Goal: Task Accomplishment & Management: Use online tool/utility

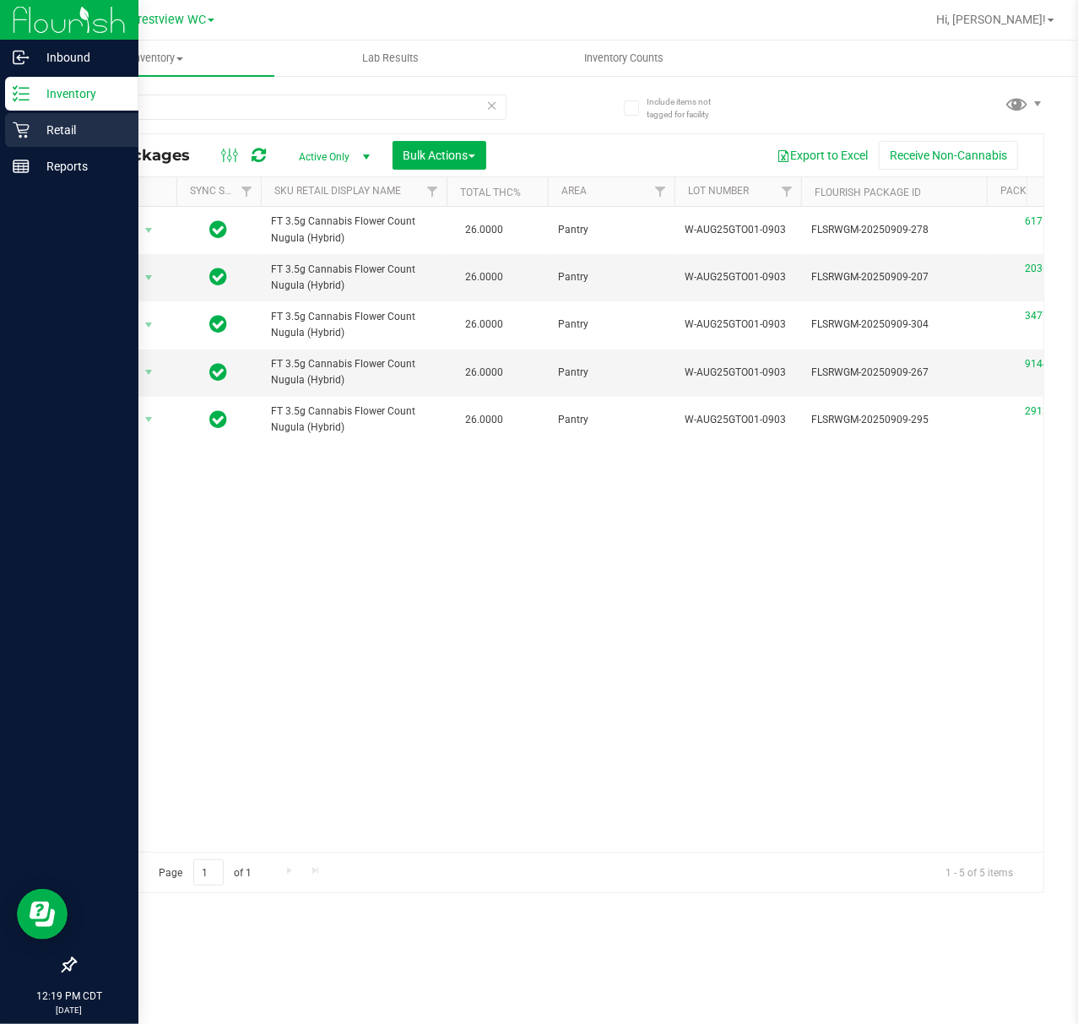
click at [28, 125] on icon at bounding box center [21, 130] width 16 height 16
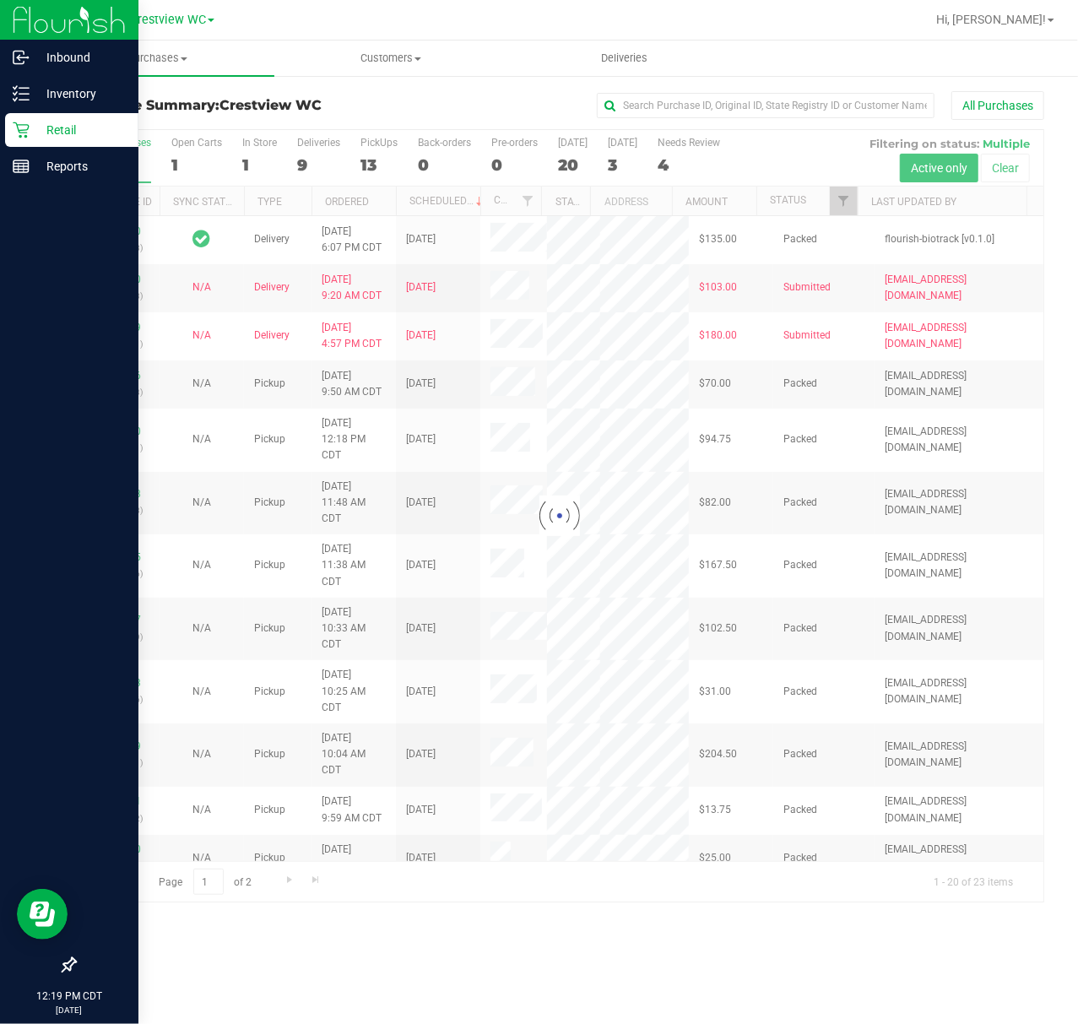
click at [306, 163] on div at bounding box center [559, 515] width 968 height 771
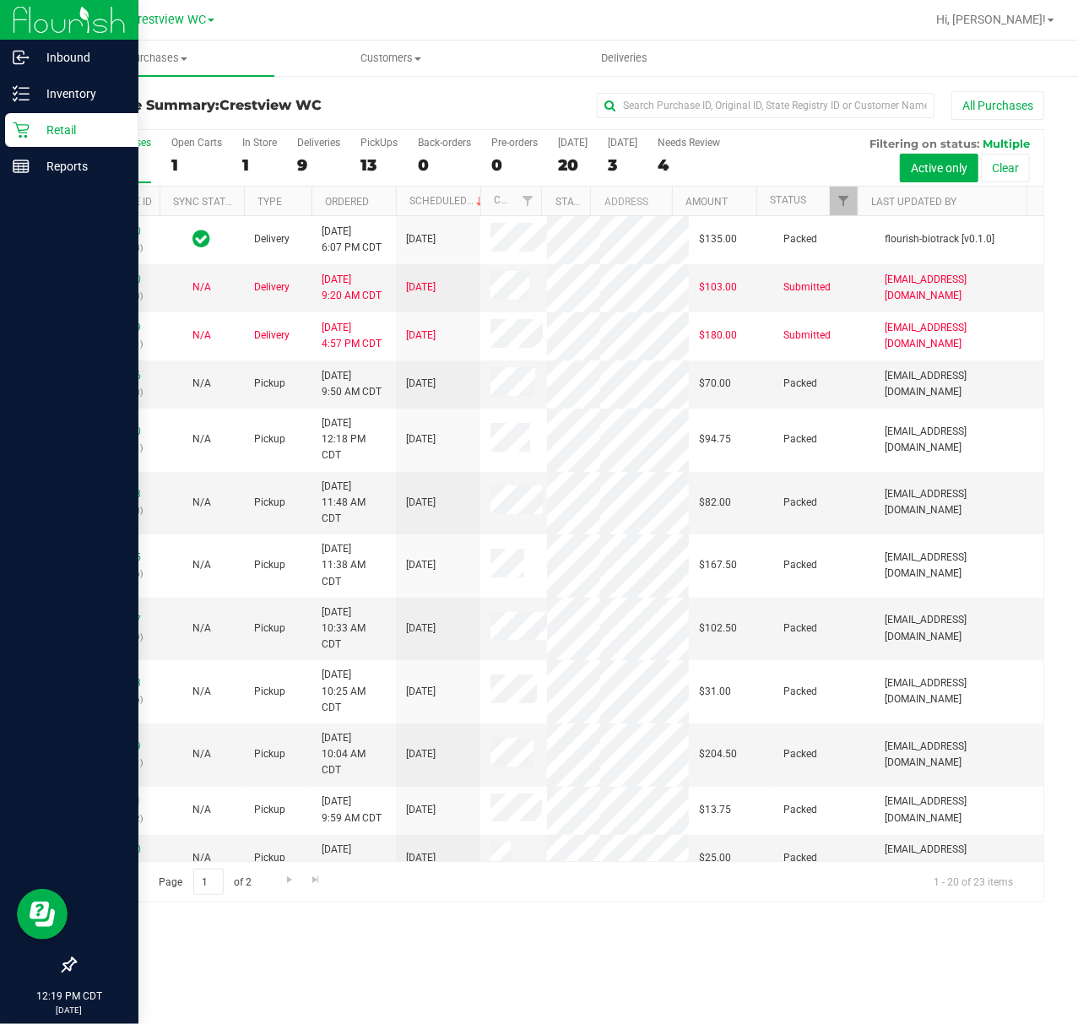
click at [306, 163] on div "9" at bounding box center [318, 164] width 43 height 19
click at [0, 0] on input "Deliveries 9" at bounding box center [0, 0] width 0 height 0
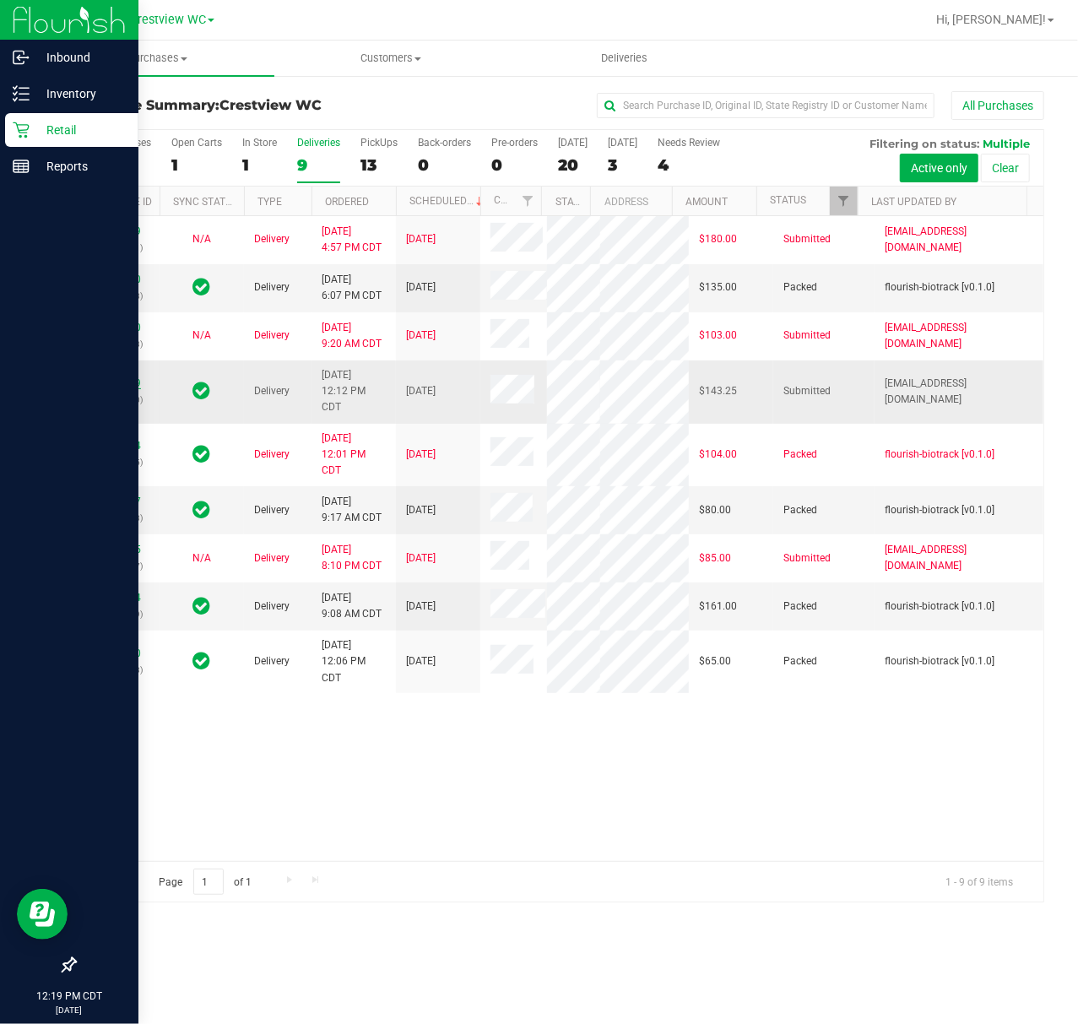
click at [105, 389] on link "11988189" at bounding box center [117, 383] width 47 height 12
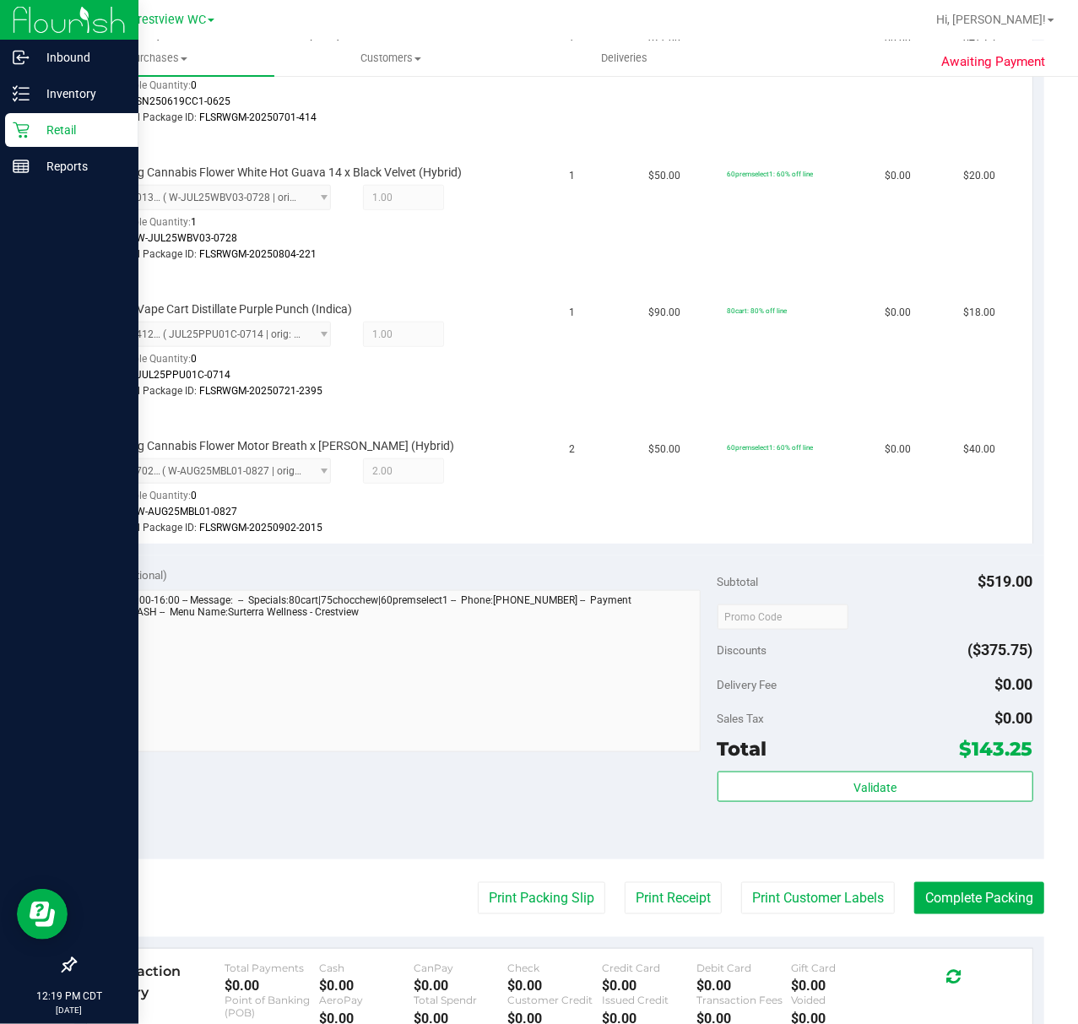
scroll to position [900, 0]
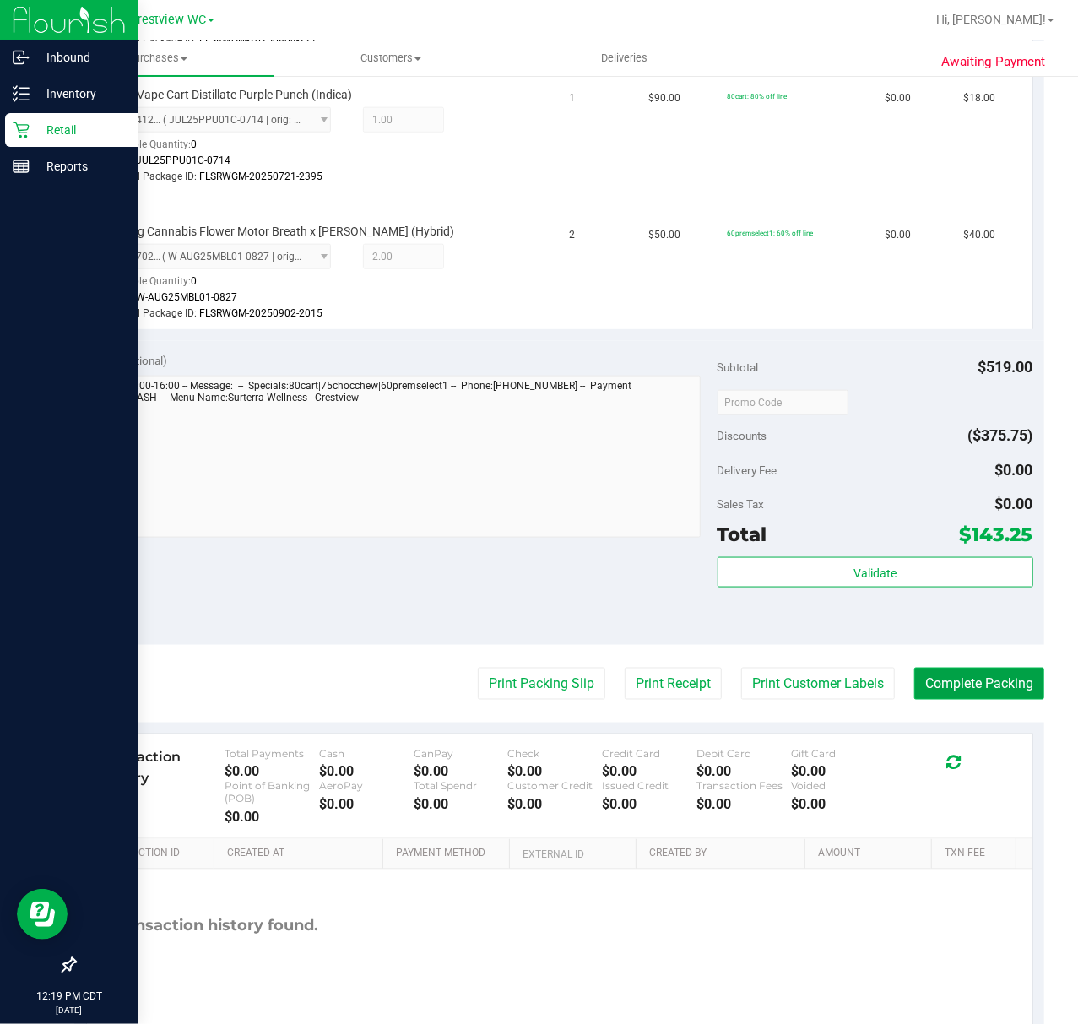
click at [943, 684] on button "Complete Packing" at bounding box center [979, 684] width 130 height 32
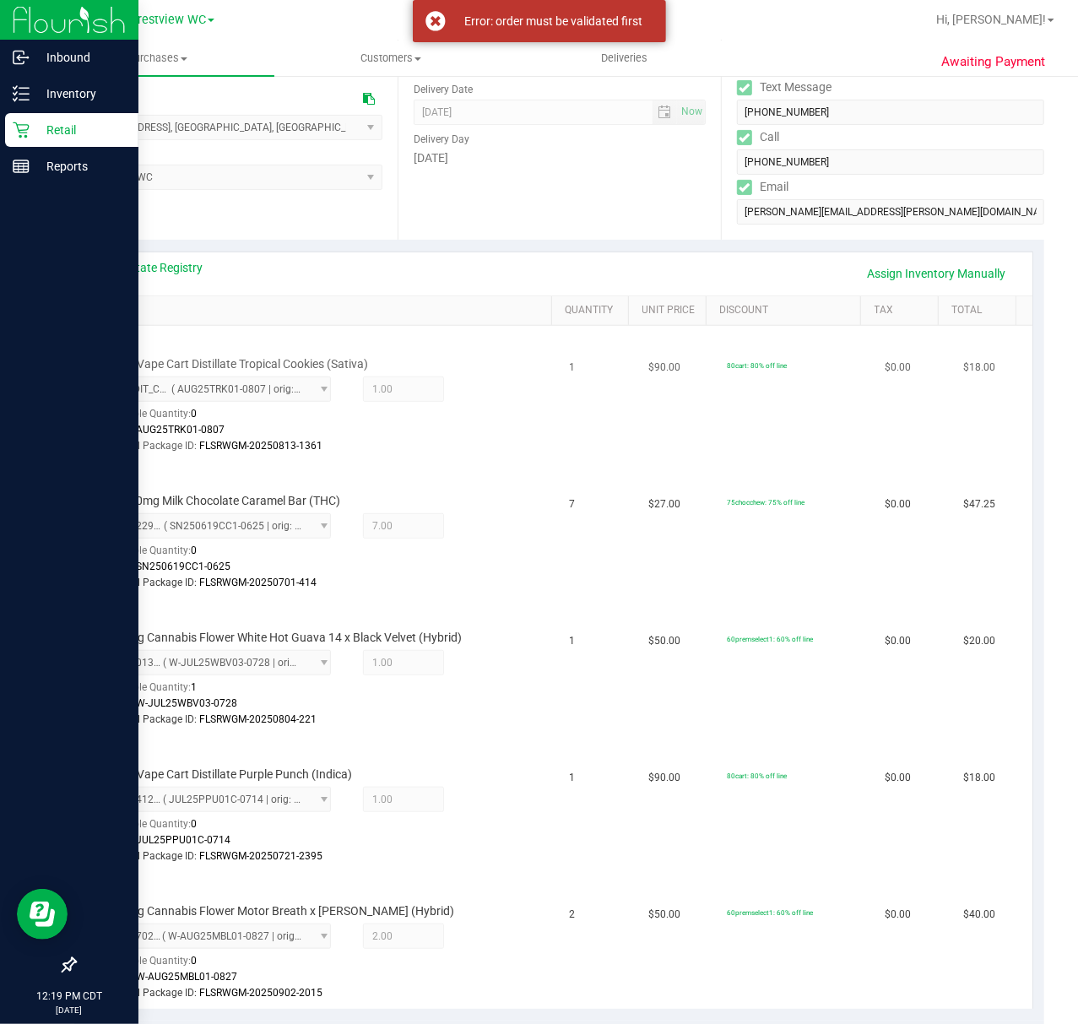
scroll to position [562, 0]
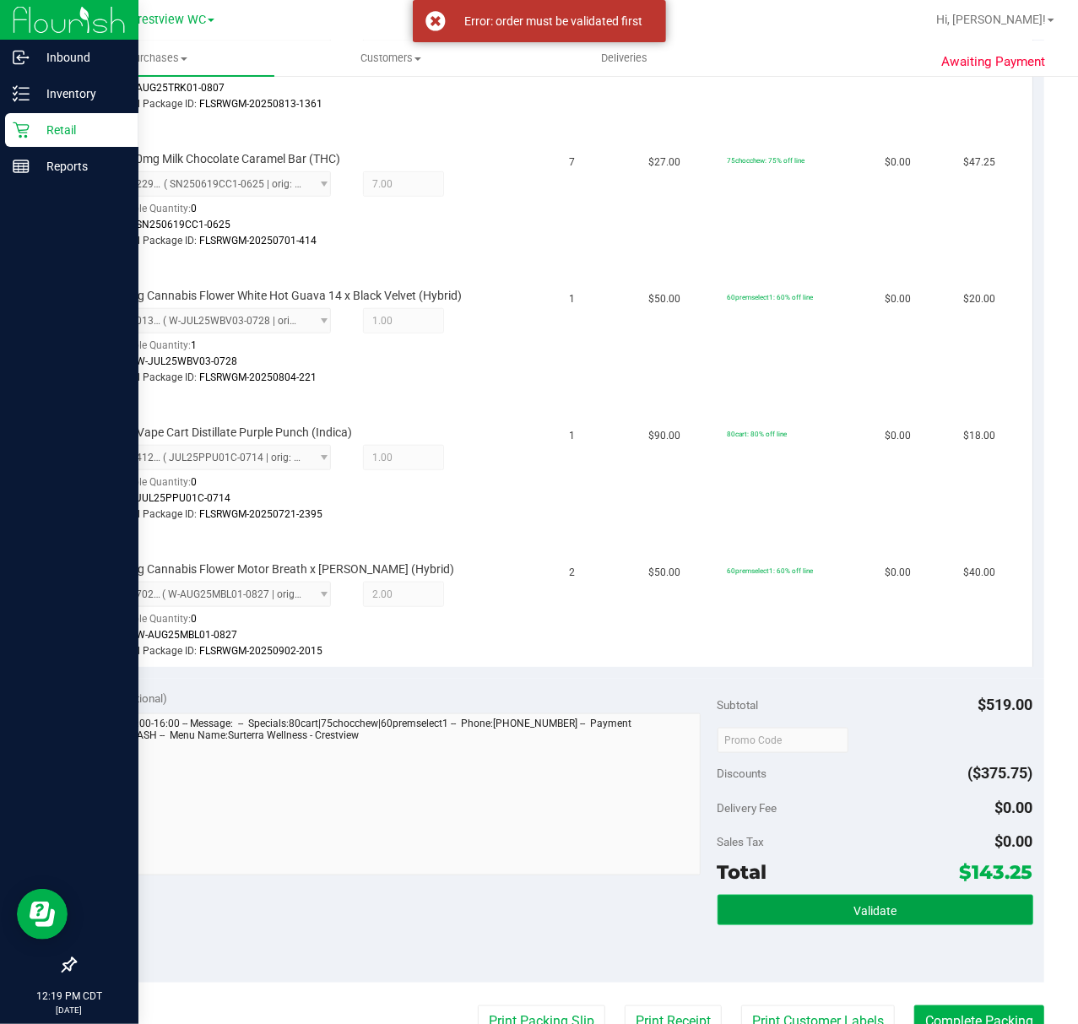
click at [853, 908] on span "Validate" at bounding box center [874, 911] width 43 height 14
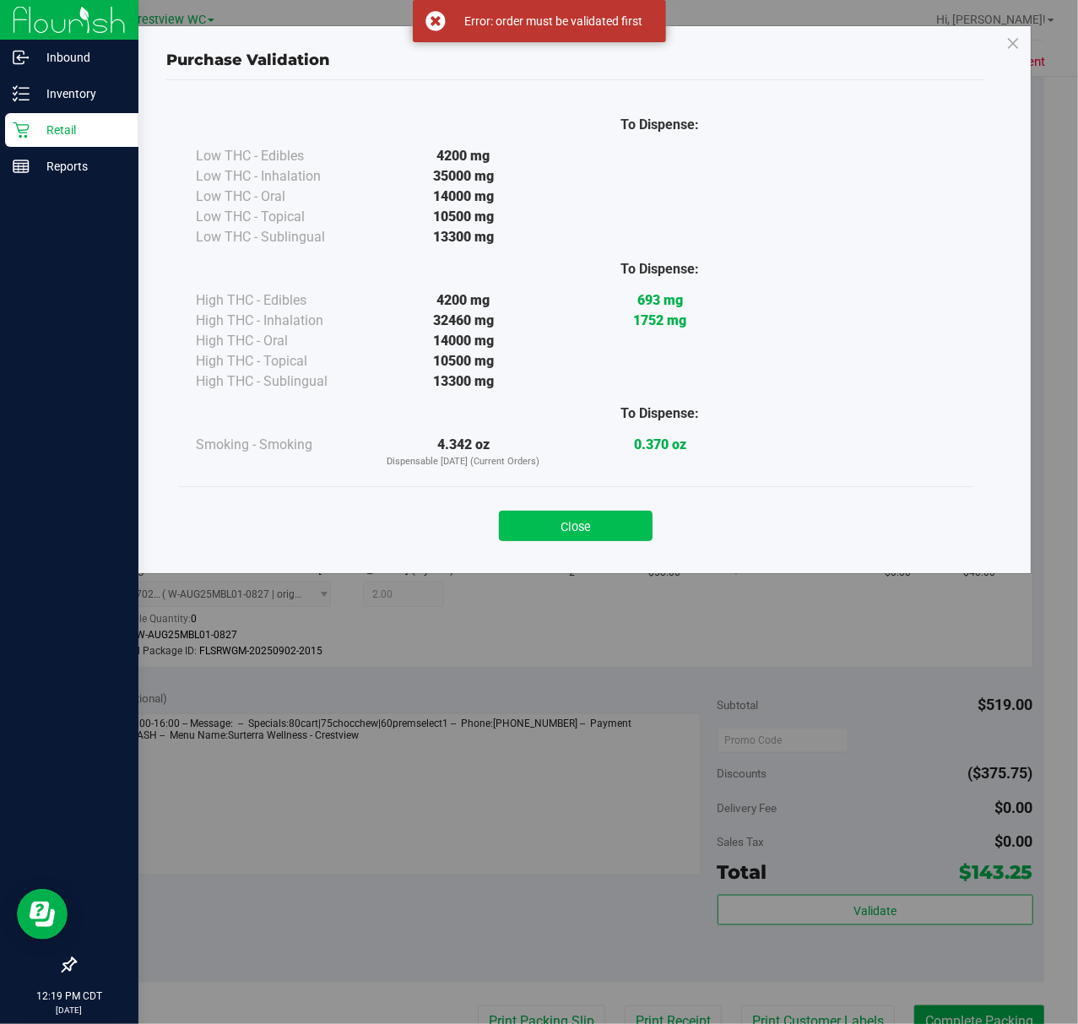
click at [603, 537] on button "Close" at bounding box center [576, 526] width 154 height 30
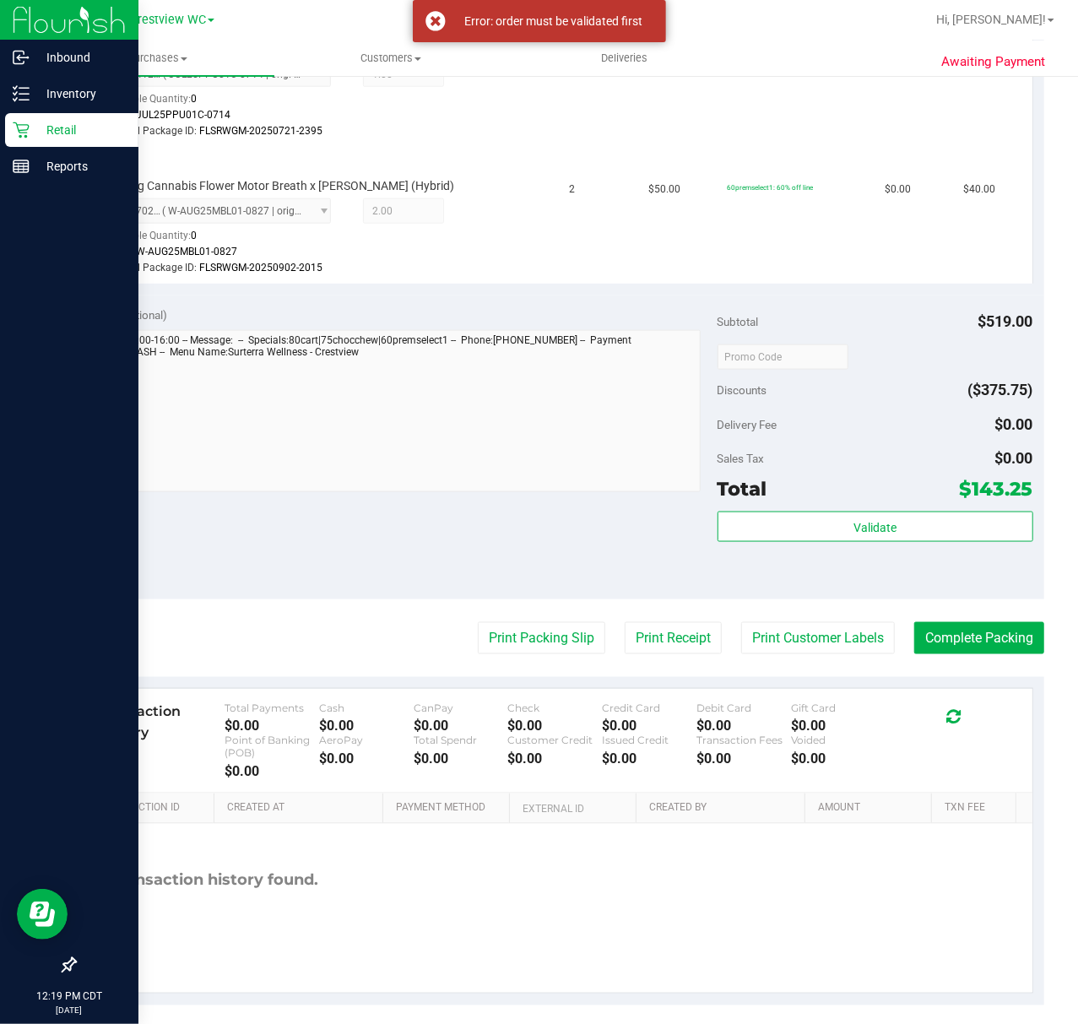
scroll to position [960, 0]
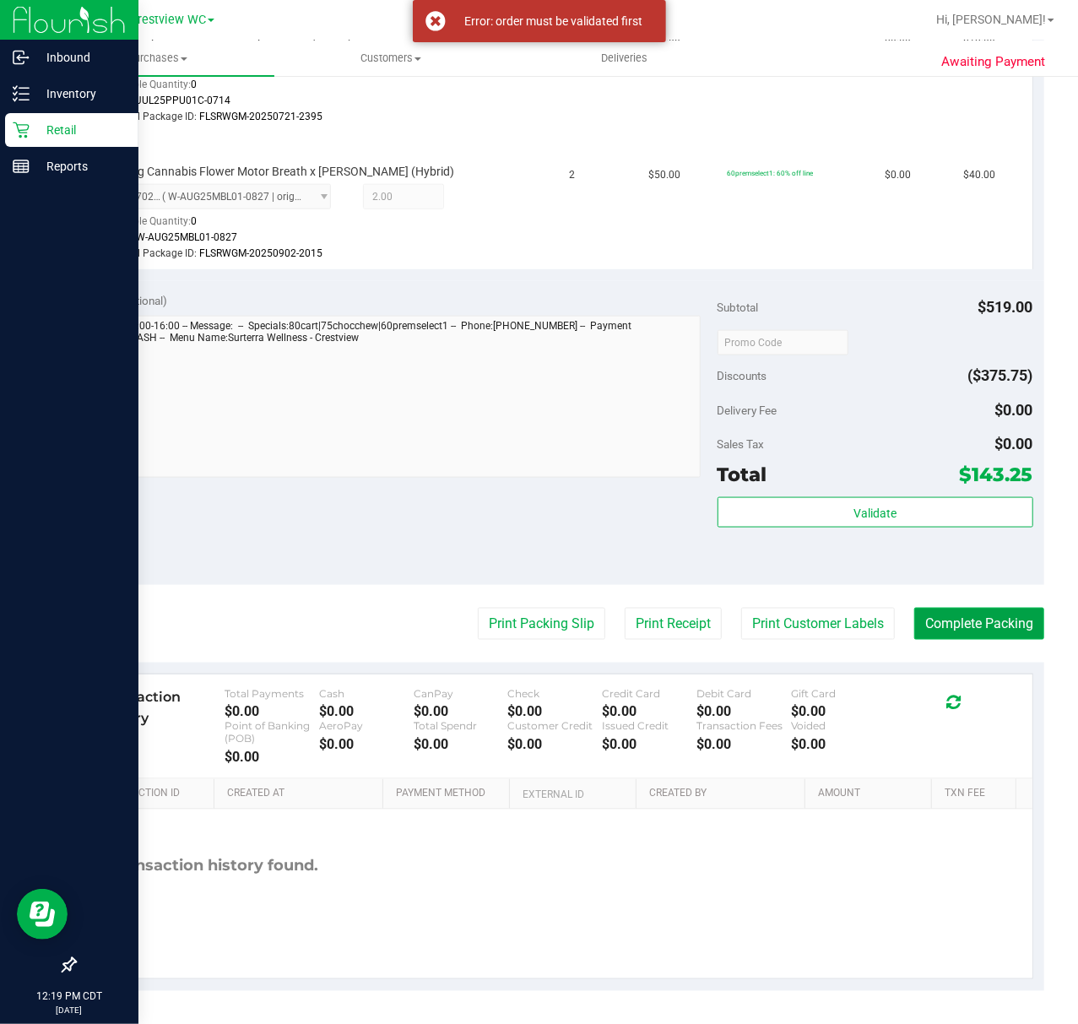
click at [944, 626] on button "Complete Packing" at bounding box center [979, 624] width 130 height 32
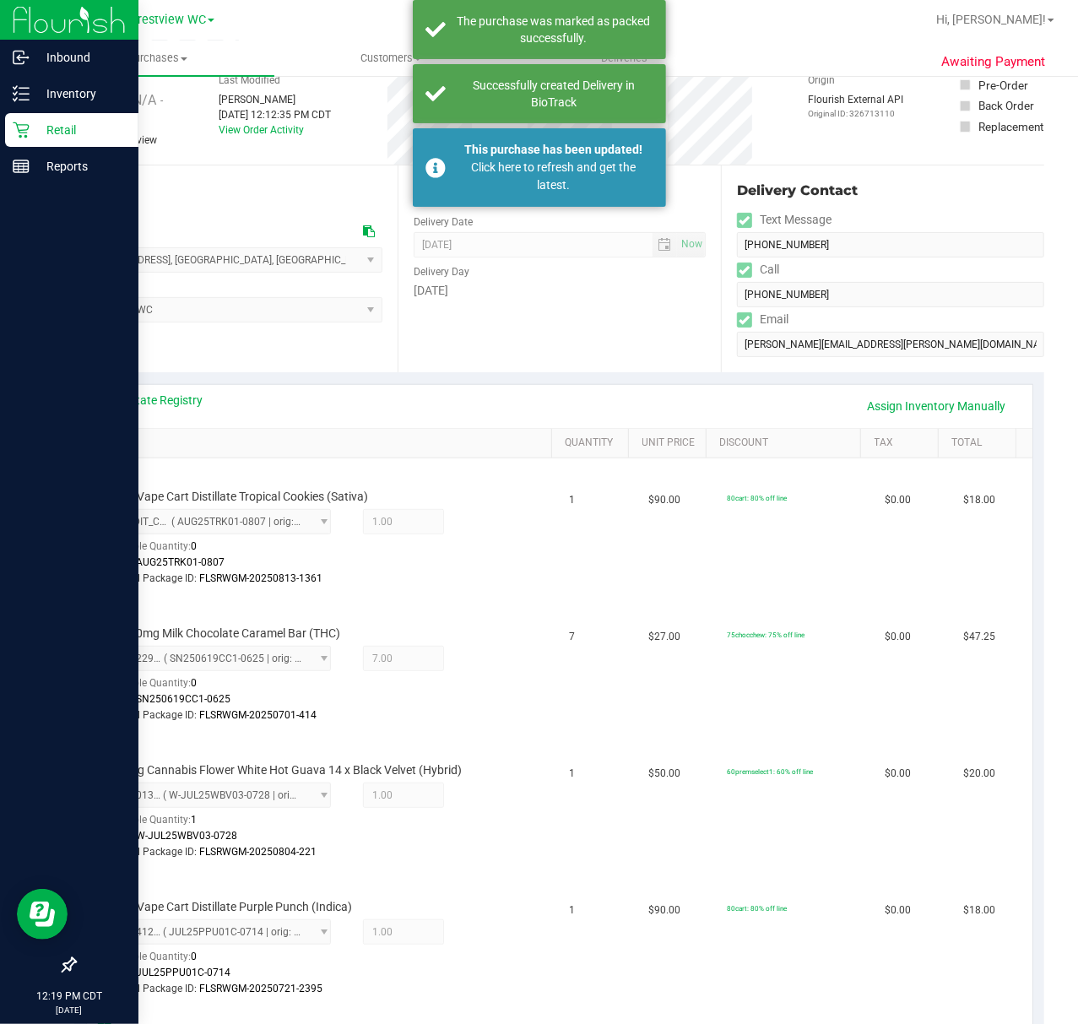
scroll to position [0, 0]
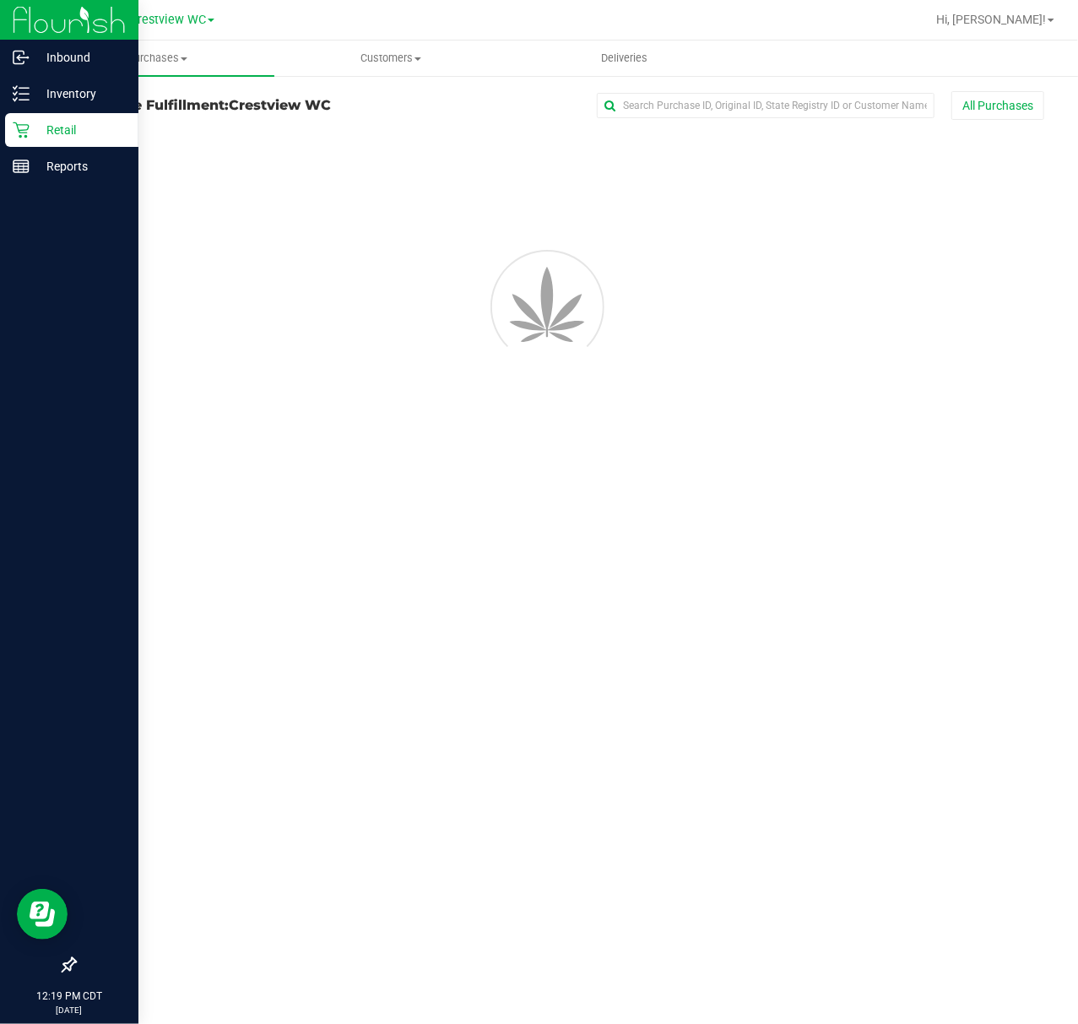
click at [515, 105] on div "Successfully created Delivery in BioTrack" at bounding box center [554, 94] width 198 height 34
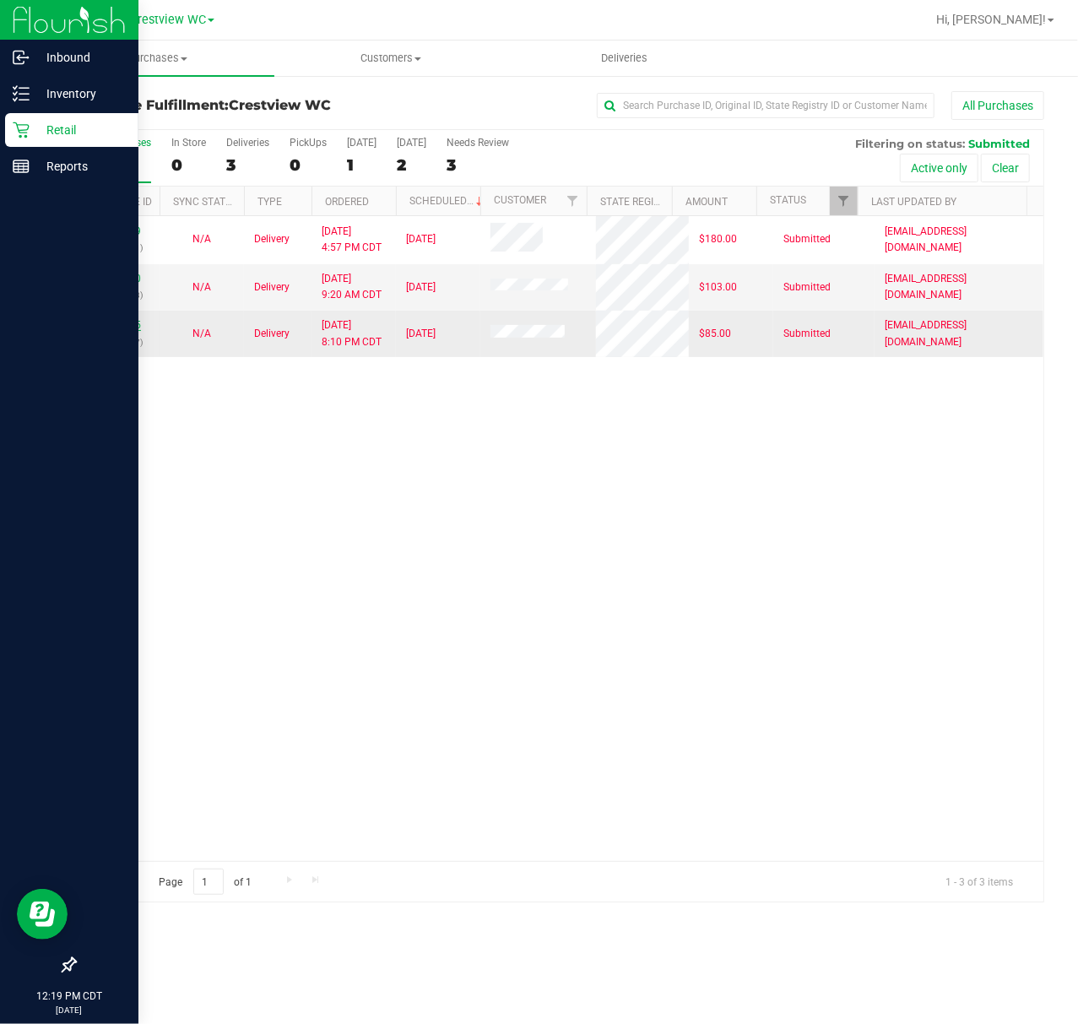
click at [125, 327] on link "12001595" at bounding box center [117, 325] width 47 height 12
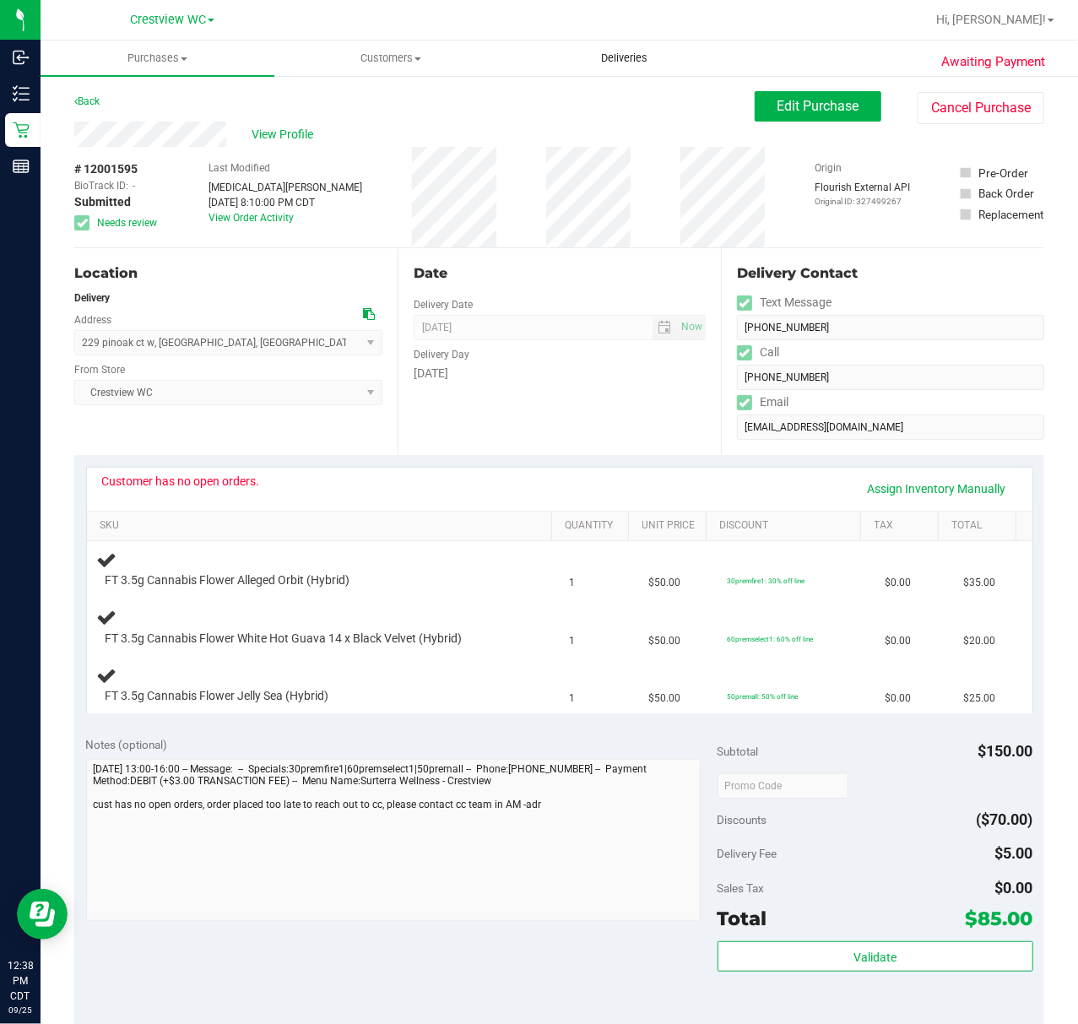
click at [625, 59] on span "Deliveries" at bounding box center [624, 58] width 92 height 15
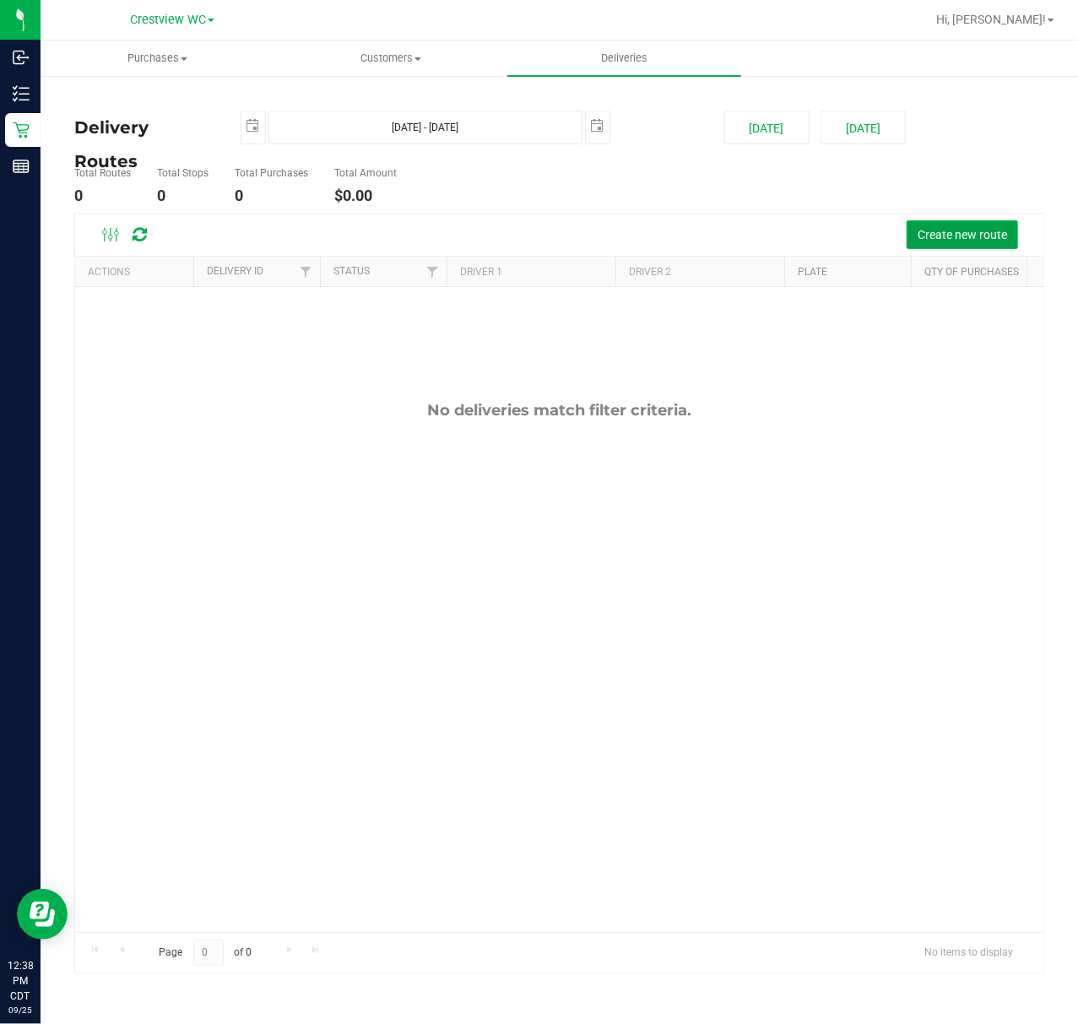
click at [949, 236] on span "Create new route" at bounding box center [961, 235] width 89 height 14
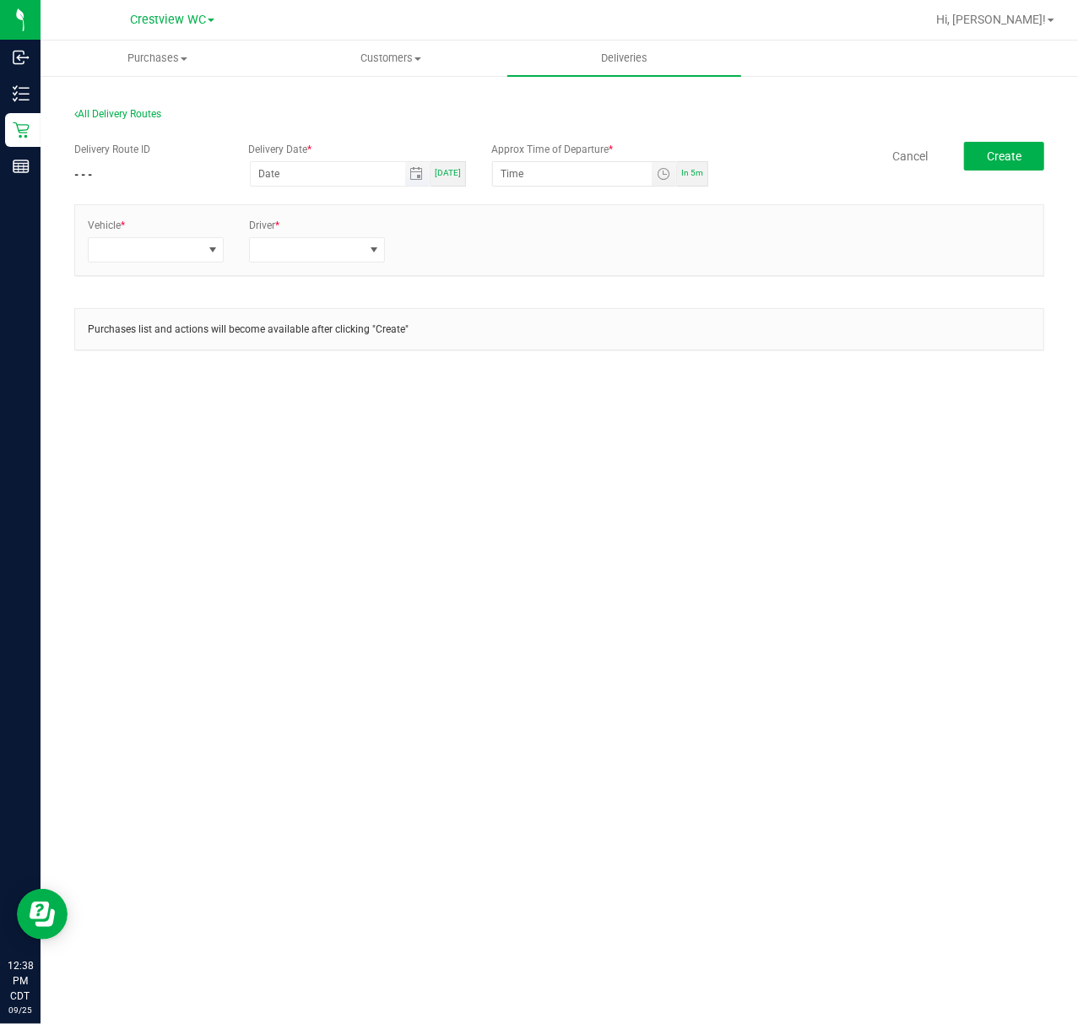
click at [414, 181] on span "Toggle calendar" at bounding box center [417, 174] width 24 height 24
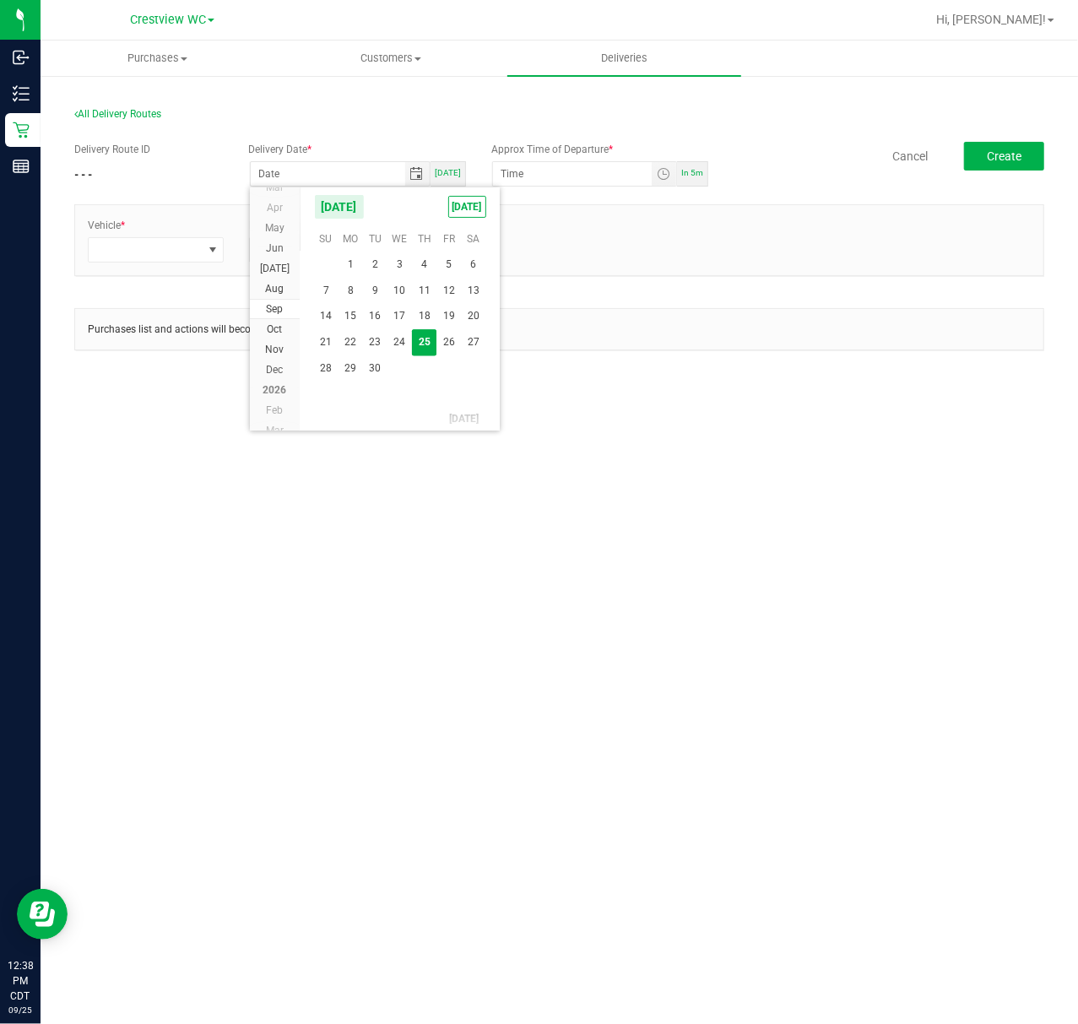
click at [451, 176] on span "[DATE]" at bounding box center [448, 172] width 26 height 9
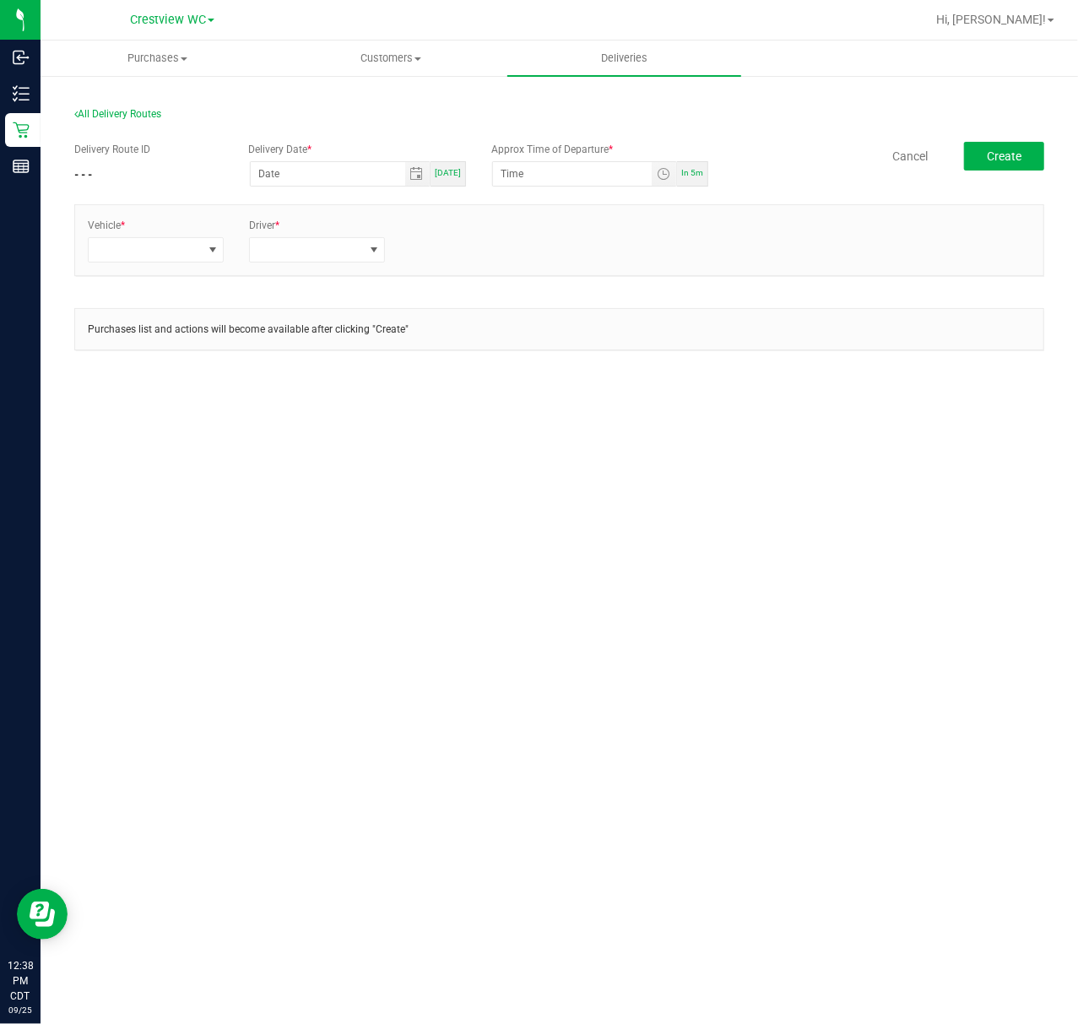
type input "[DATE]"
drag, startPoint x: 579, startPoint y: 180, endPoint x: 490, endPoint y: 176, distance: 88.7
click at [491, 176] on kendo-timepicker "12:00 AM" at bounding box center [584, 173] width 186 height 25
type input "1:00 PM"
click at [186, 236] on div "Vehicle *" at bounding box center [155, 240] width 161 height 45
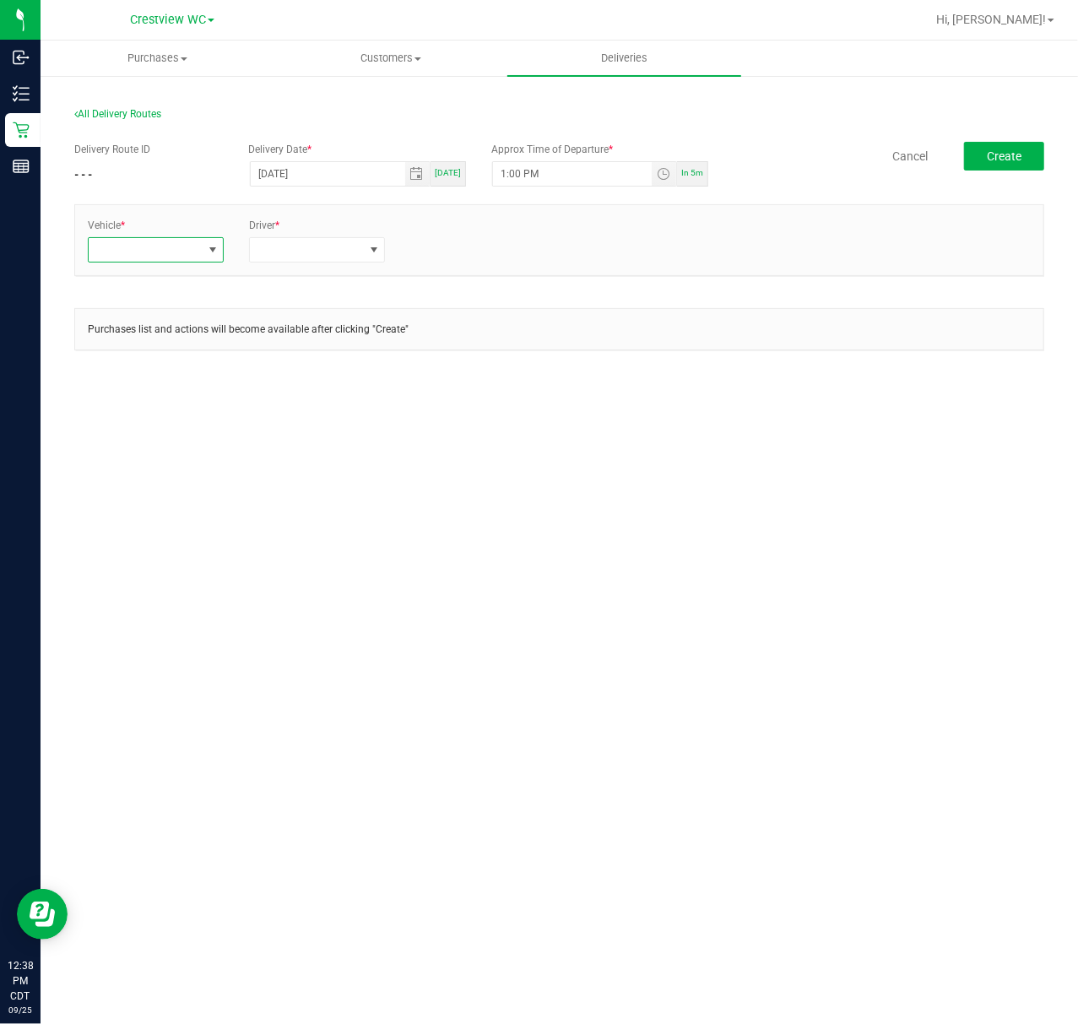
click at [170, 253] on span at bounding box center [145, 250] width 113 height 24
type input "rog"
click at [187, 385] on li "FL-ROGUE-04" at bounding box center [168, 380] width 158 height 29
click at [289, 248] on span at bounding box center [306, 250] width 113 height 24
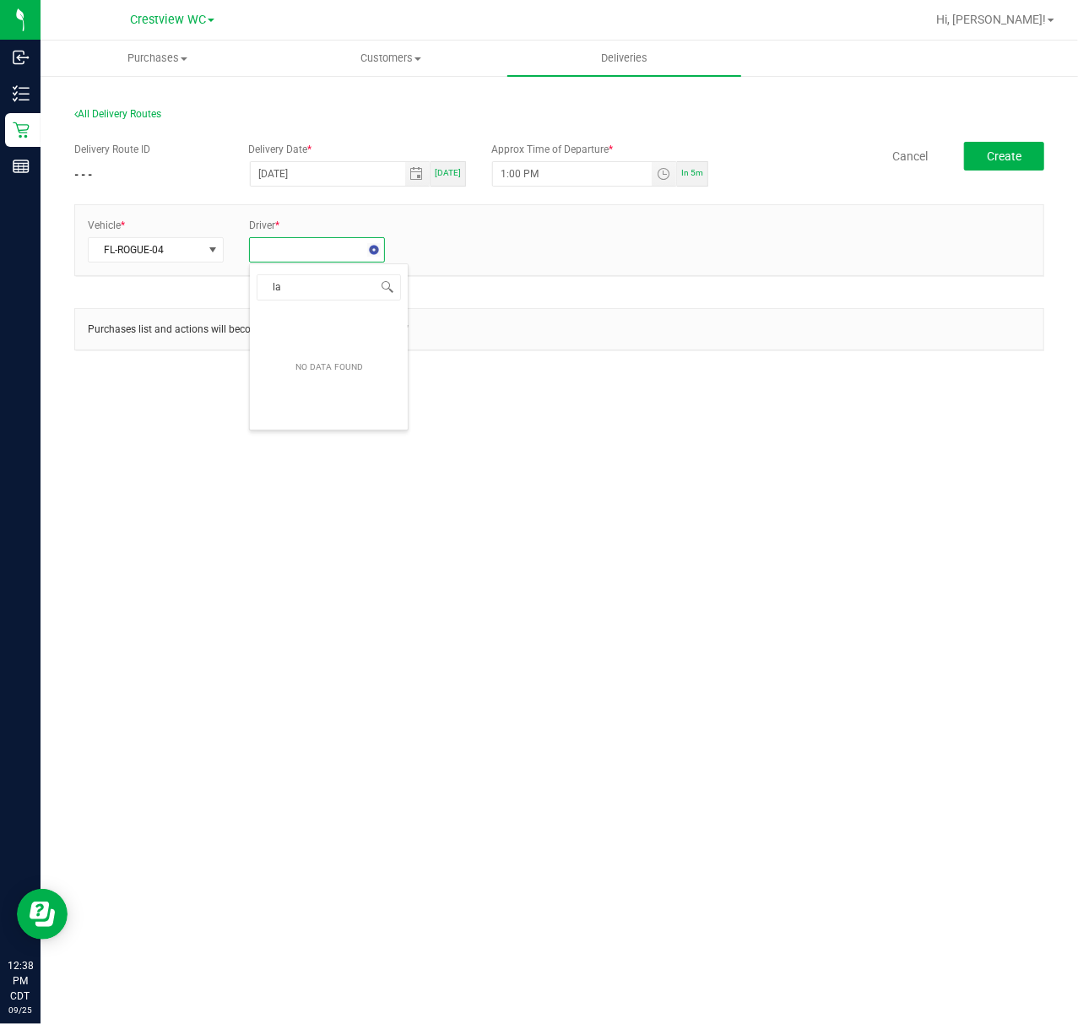
type input "l"
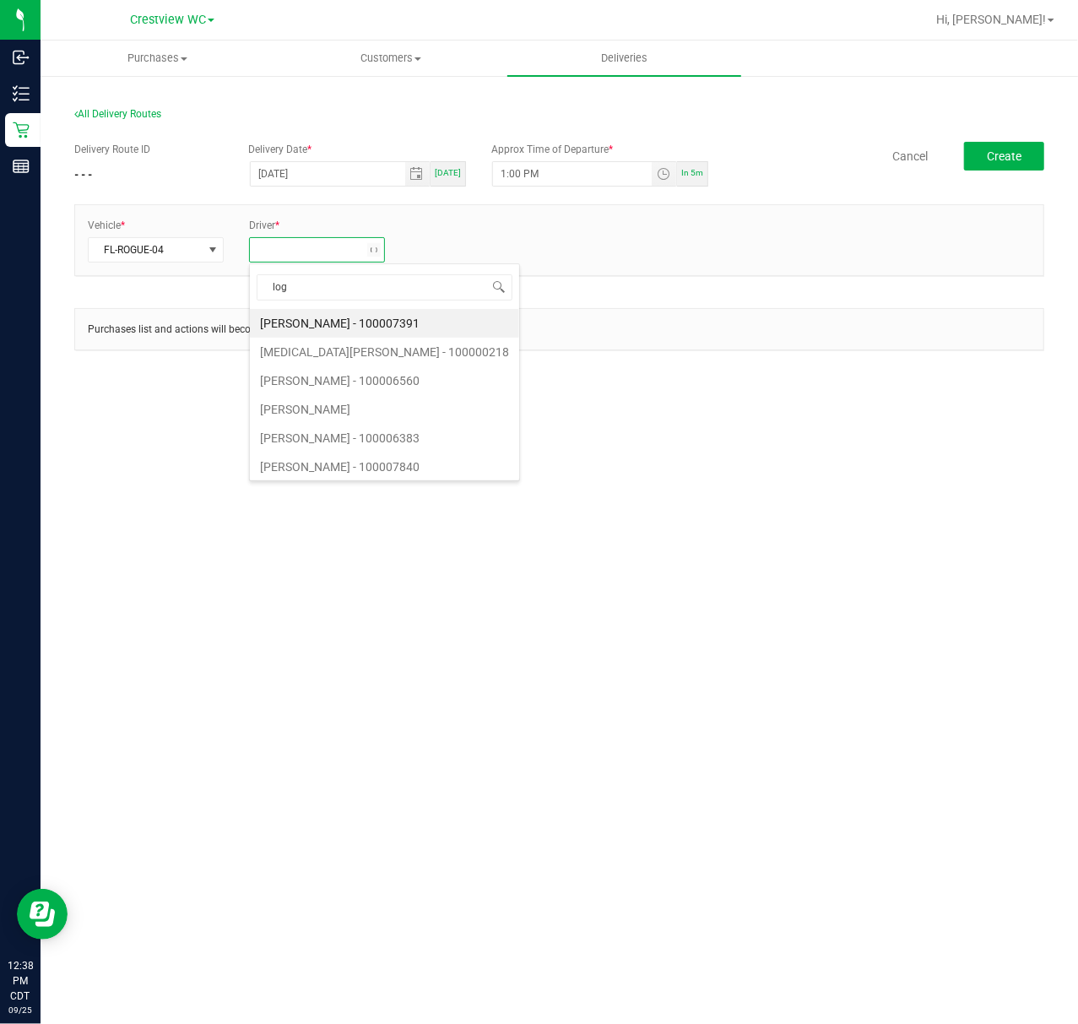
type input "loga"
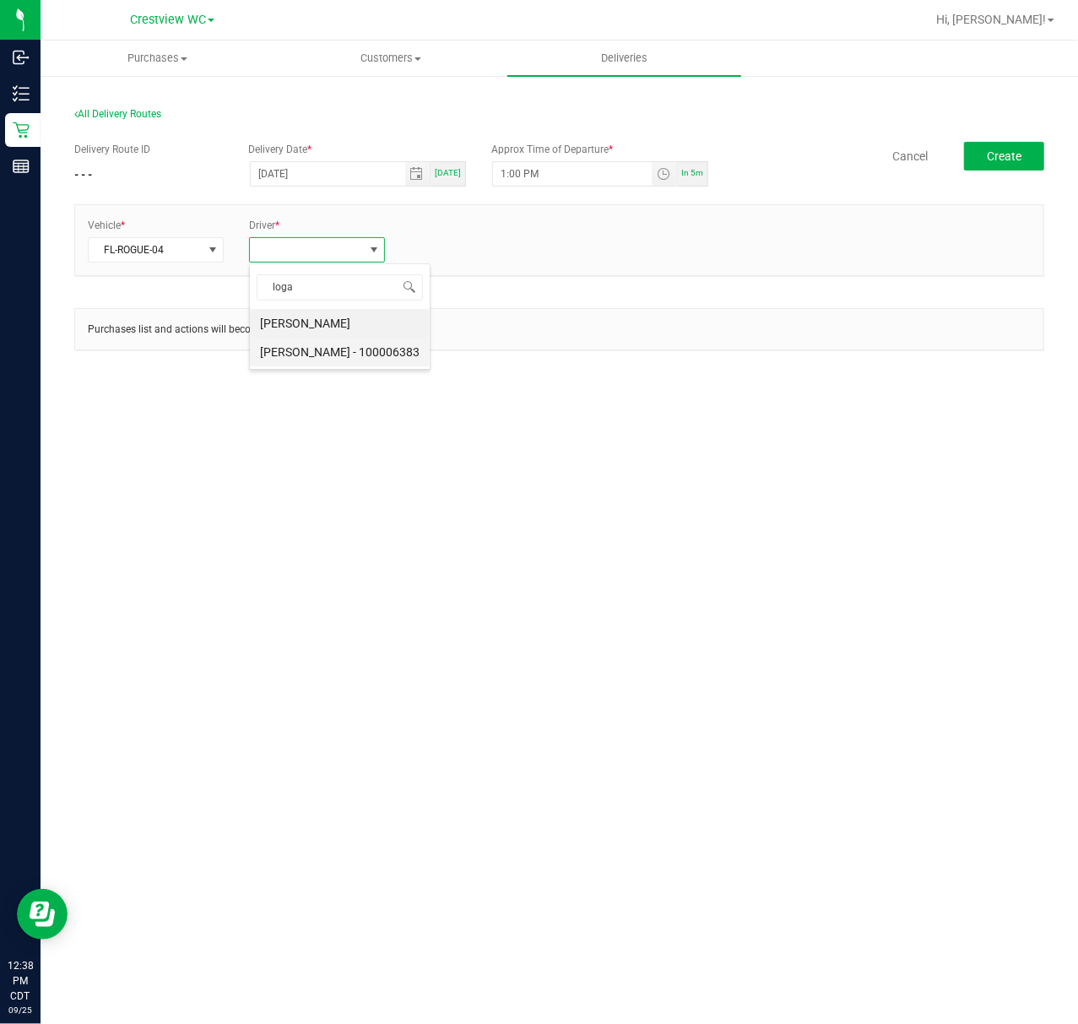
click at [354, 360] on li "LOGAN ALLEN - 100006383" at bounding box center [340, 352] width 180 height 29
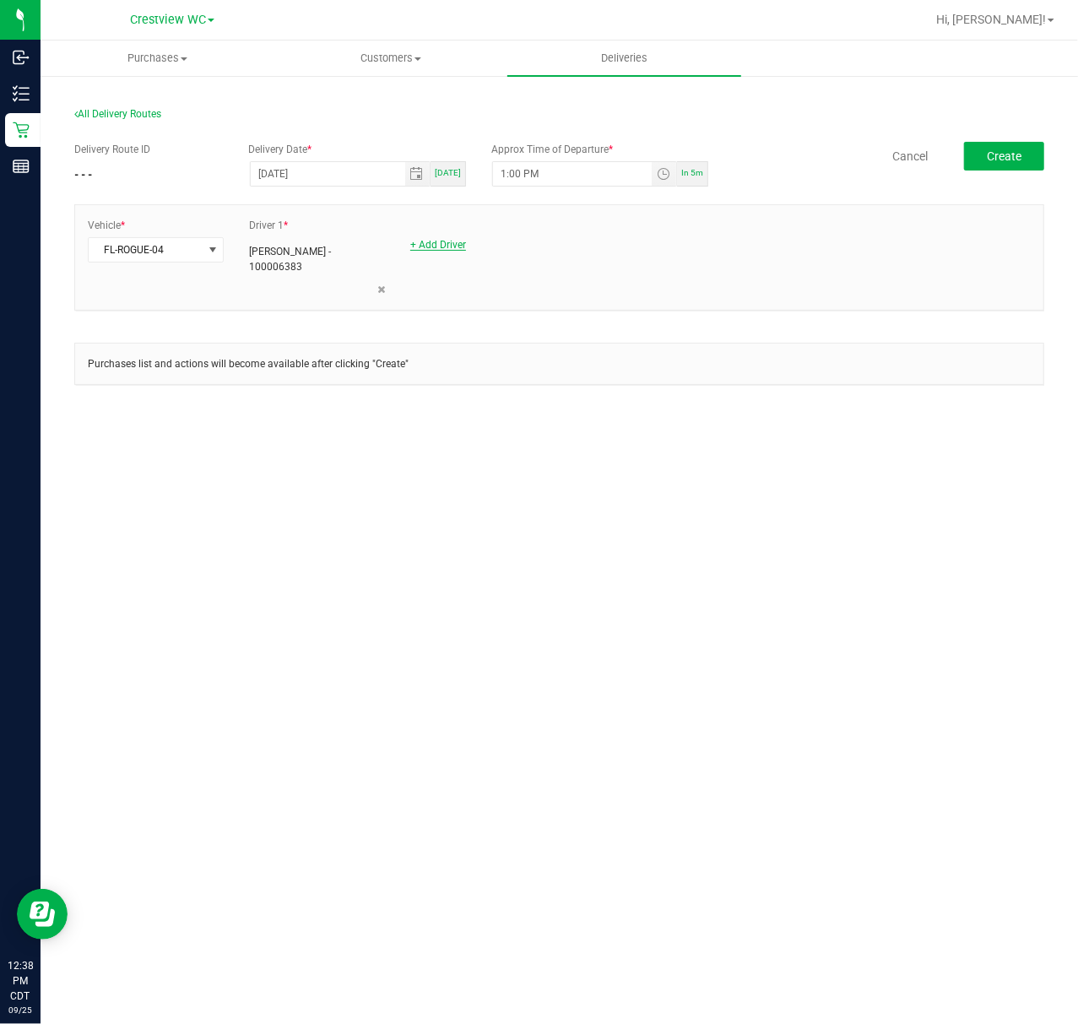
click at [451, 245] on link "+ Add Driver" at bounding box center [438, 245] width 56 height 12
click at [451, 245] on span at bounding box center [467, 250] width 113 height 24
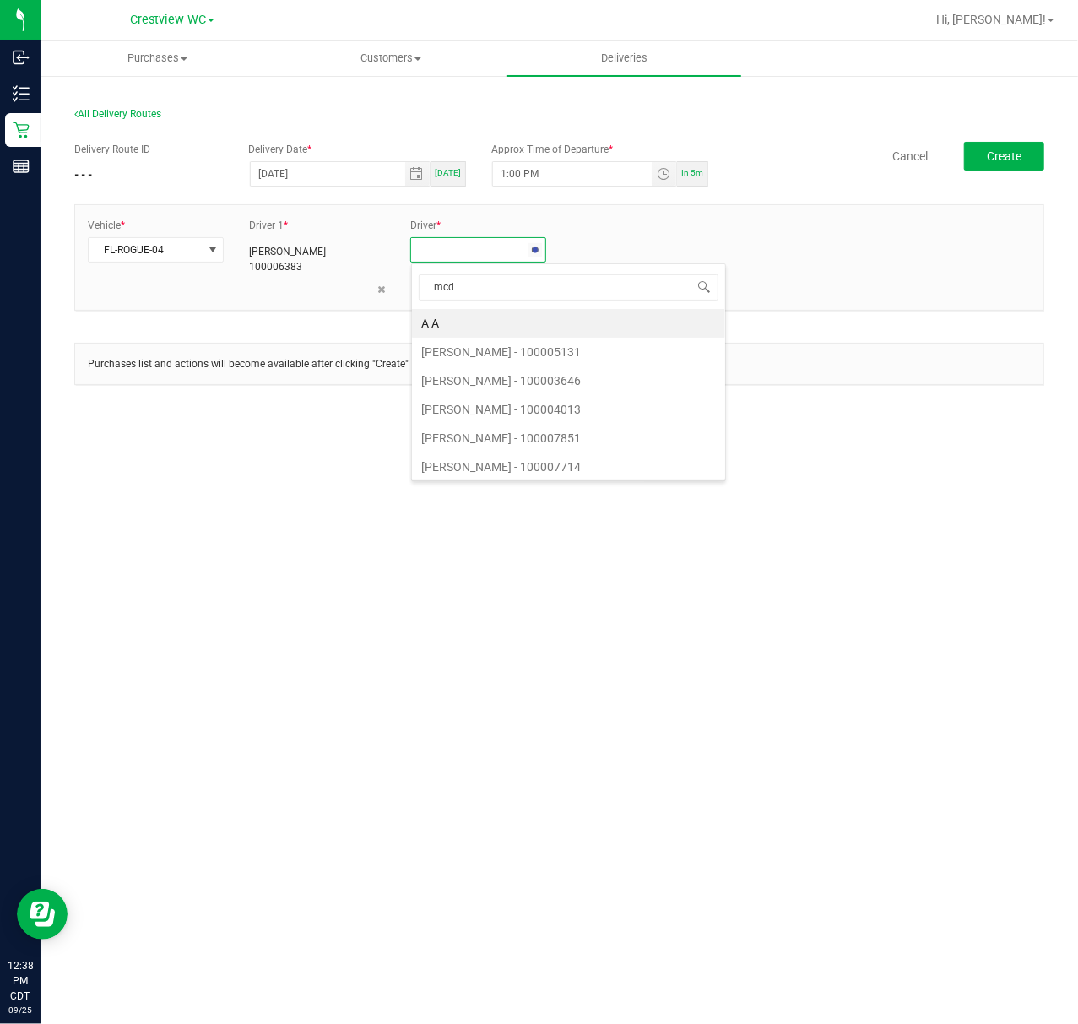
type input "mcdo"
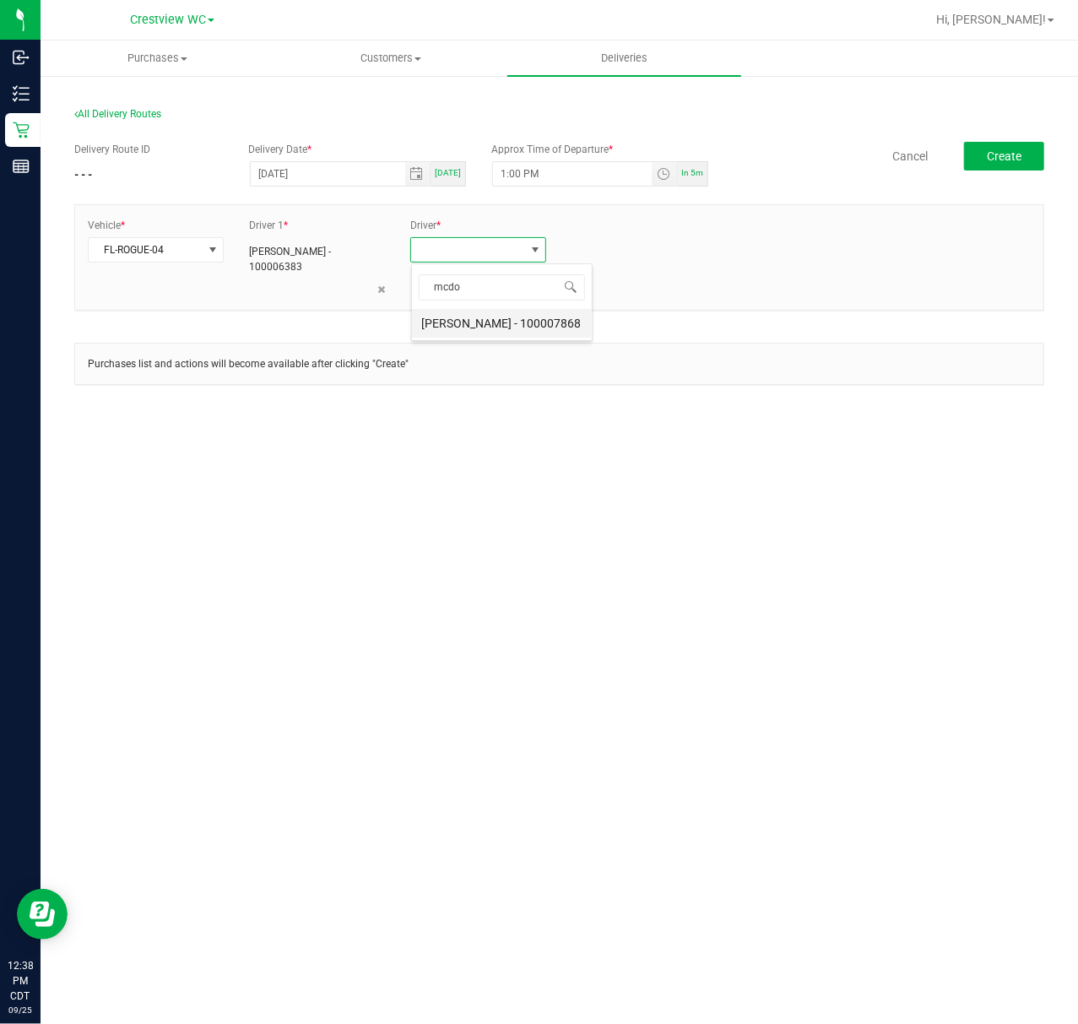
click at [494, 331] on li "Jennifer McDougald - 100007868" at bounding box center [502, 323] width 180 height 29
click at [514, 375] on div "Purchases list and actions will become available after clicking "Create"" at bounding box center [559, 364] width 968 height 41
click at [997, 164] on button "Create" at bounding box center [1004, 156] width 80 height 29
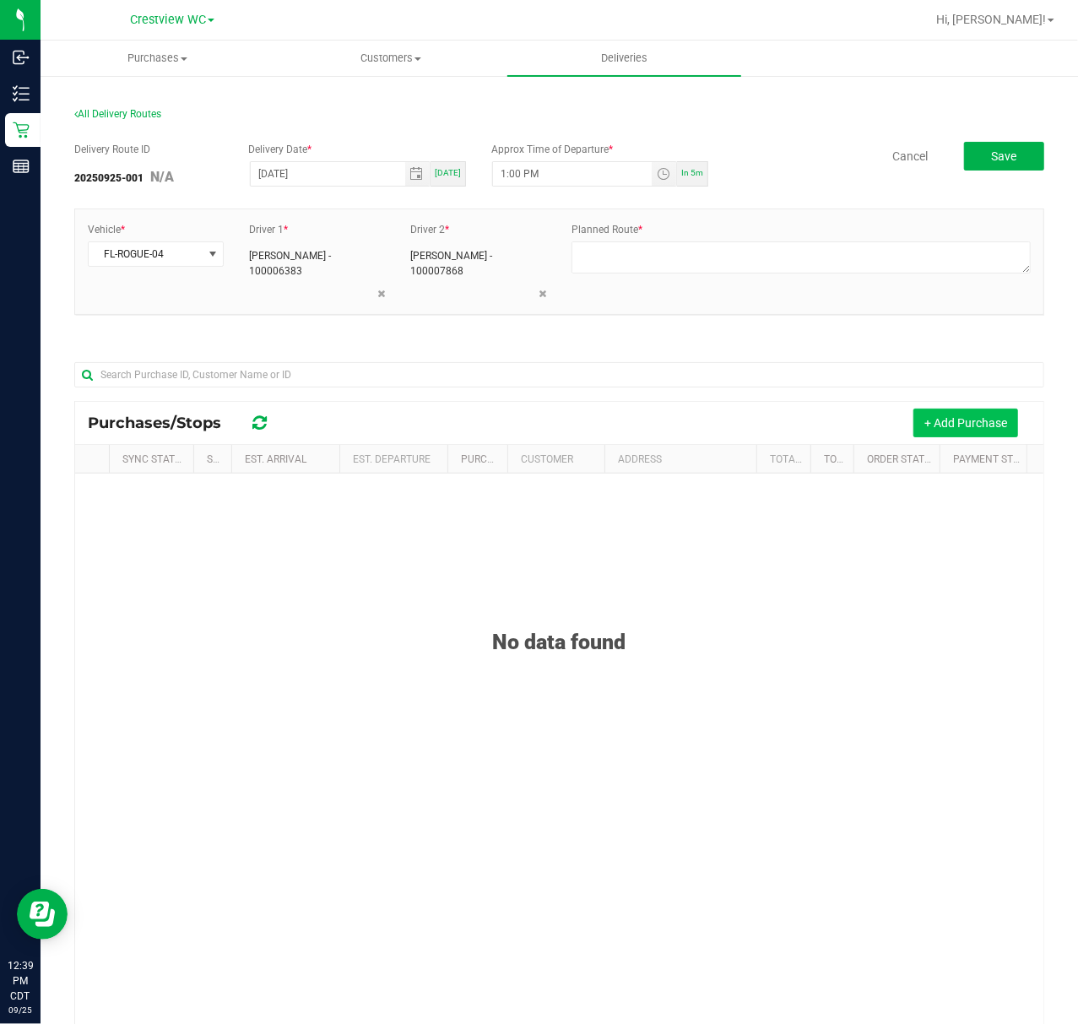
click at [946, 419] on button "+ Add Purchase" at bounding box center [965, 422] width 105 height 29
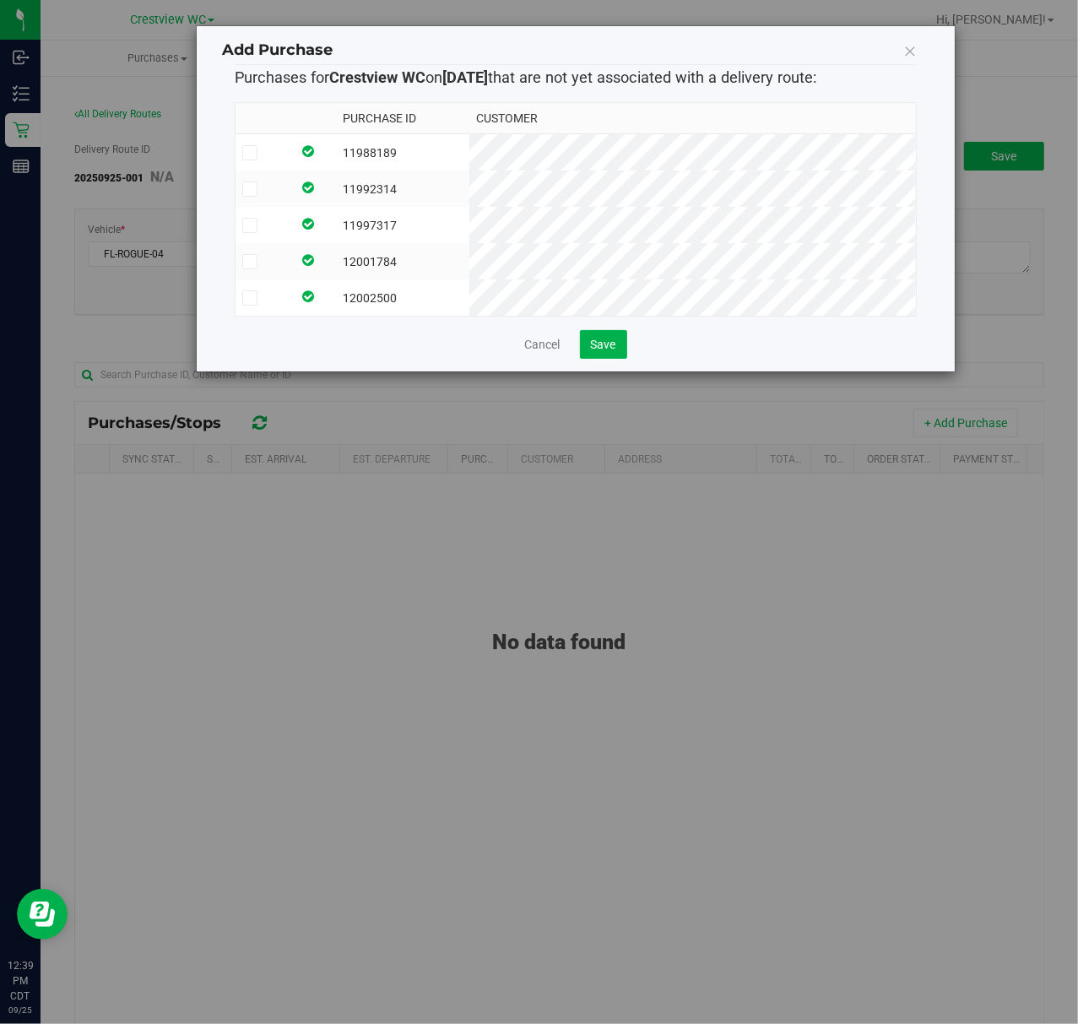
click at [243, 143] on td at bounding box center [263, 152] width 56 height 37
click at [247, 189] on icon at bounding box center [250, 189] width 11 height 0
click at [0, 0] on input "checkbox" at bounding box center [0, 0] width 0 height 0
click at [246, 225] on icon at bounding box center [250, 225] width 11 height 0
click at [0, 0] on input "checkbox" at bounding box center [0, 0] width 0 height 0
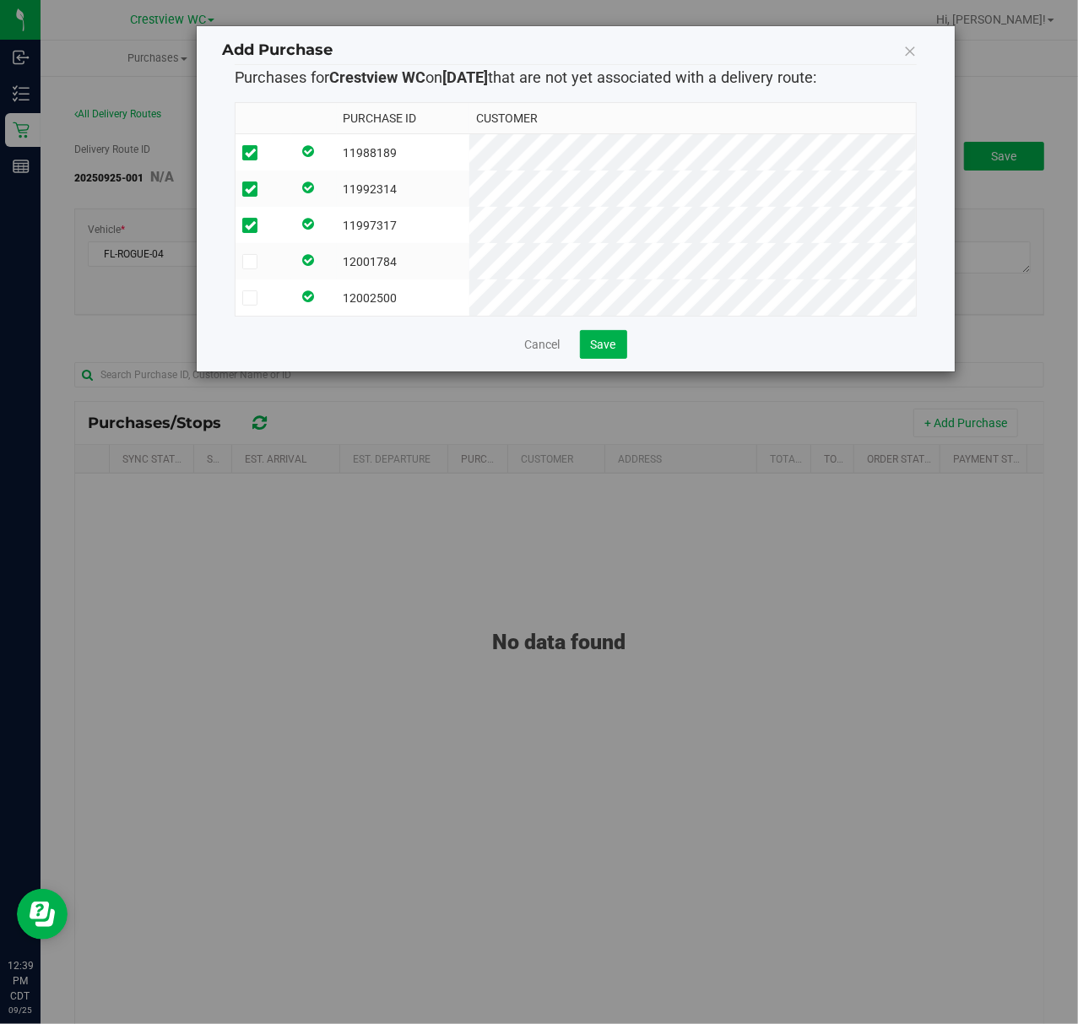
click at [250, 262] on icon at bounding box center [250, 262] width 11 height 0
click at [0, 0] on input "checkbox" at bounding box center [0, 0] width 0 height 0
click at [252, 307] on td at bounding box center [263, 297] width 56 height 36
click at [592, 351] on span "Save" at bounding box center [603, 345] width 25 height 14
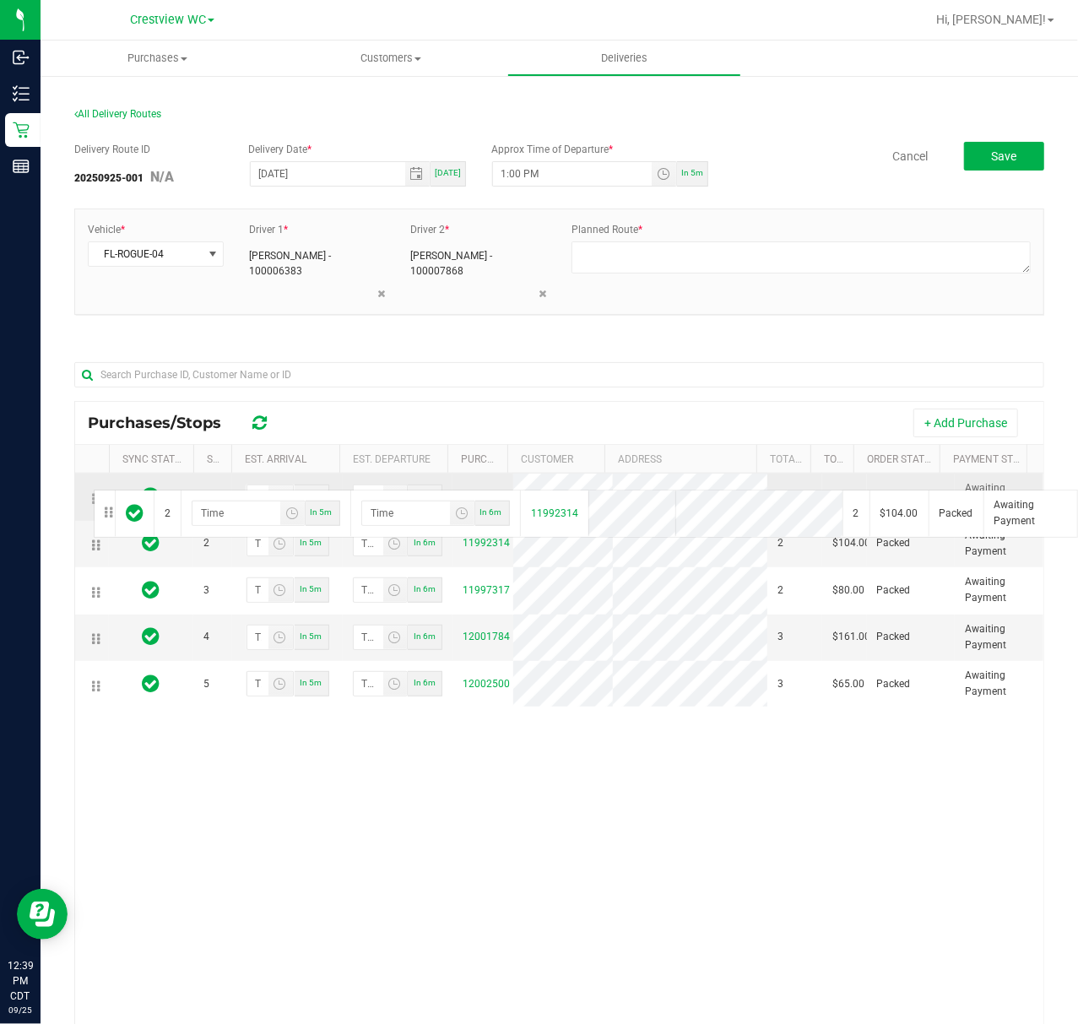
drag, startPoint x: 93, startPoint y: 549, endPoint x: 91, endPoint y: 488, distance: 60.8
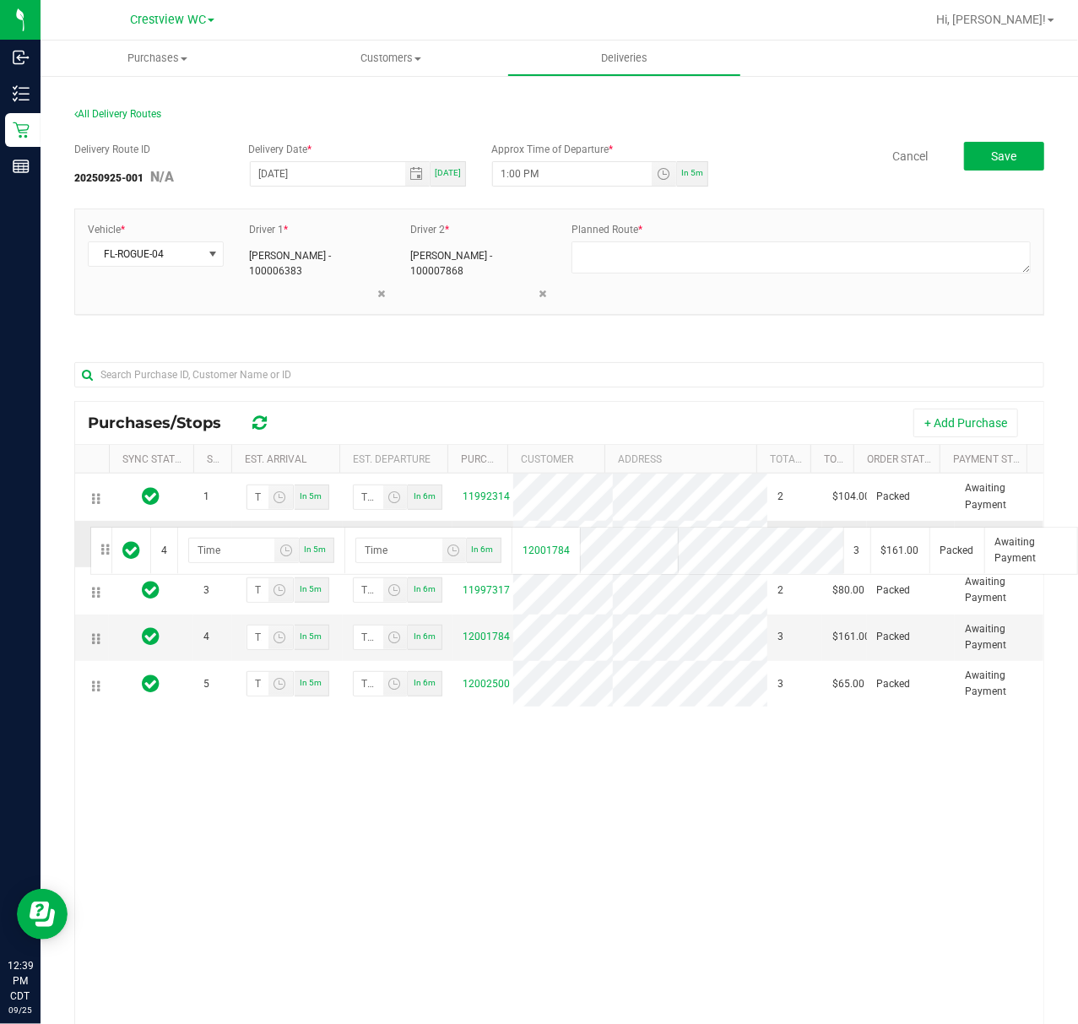
drag, startPoint x: 98, startPoint y: 641, endPoint x: 88, endPoint y: 525, distance: 116.9
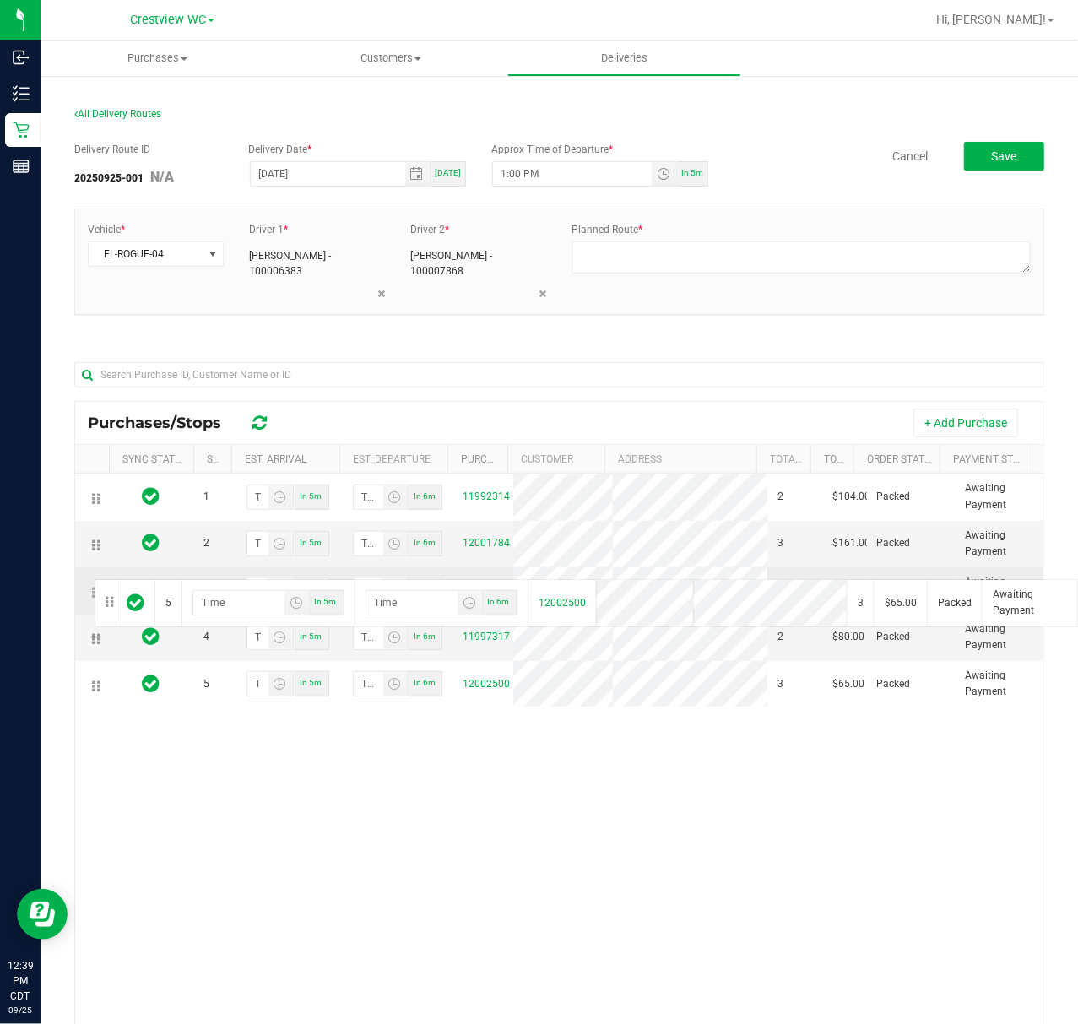
drag, startPoint x: 99, startPoint y: 696, endPoint x: 92, endPoint y: 577, distance: 119.2
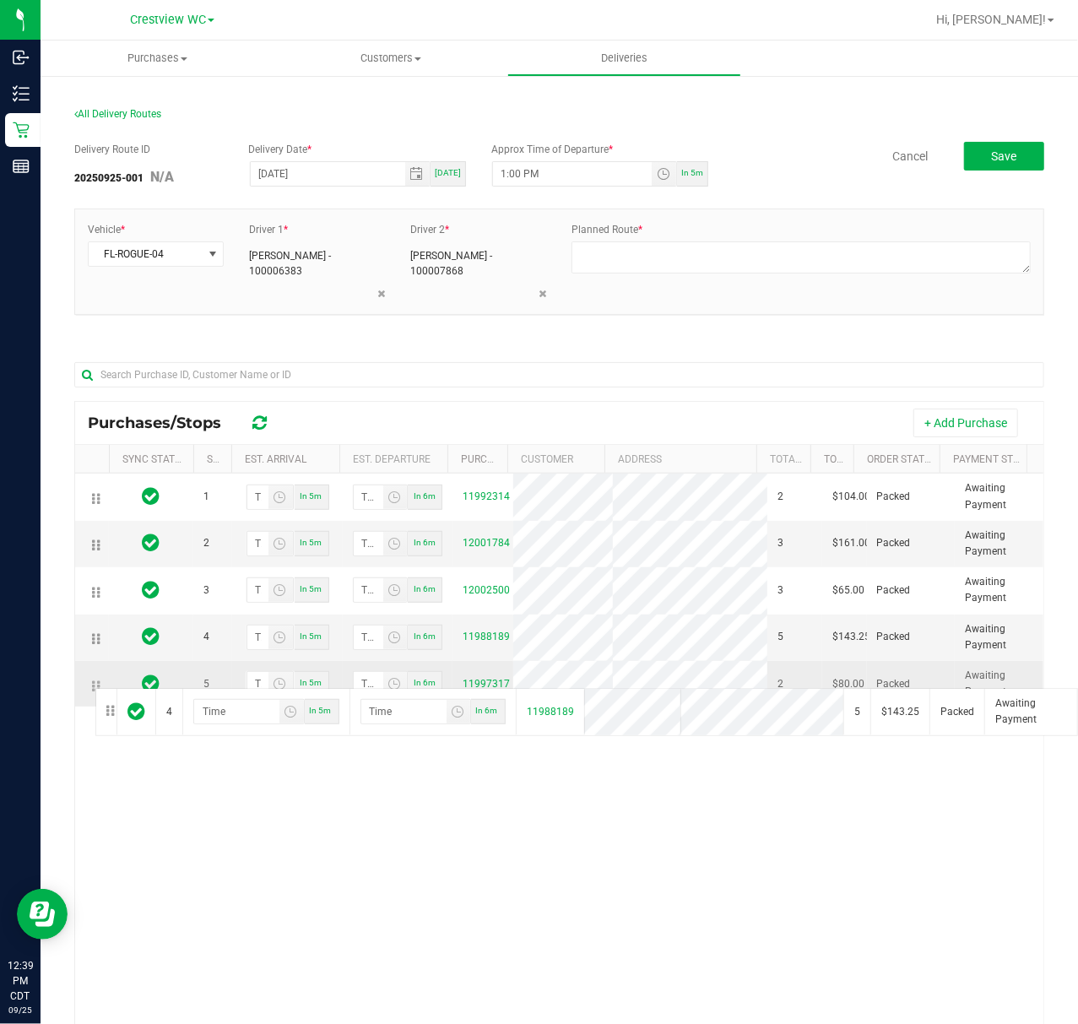
drag, startPoint x: 93, startPoint y: 636, endPoint x: 93, endPoint y: 686, distance: 50.6
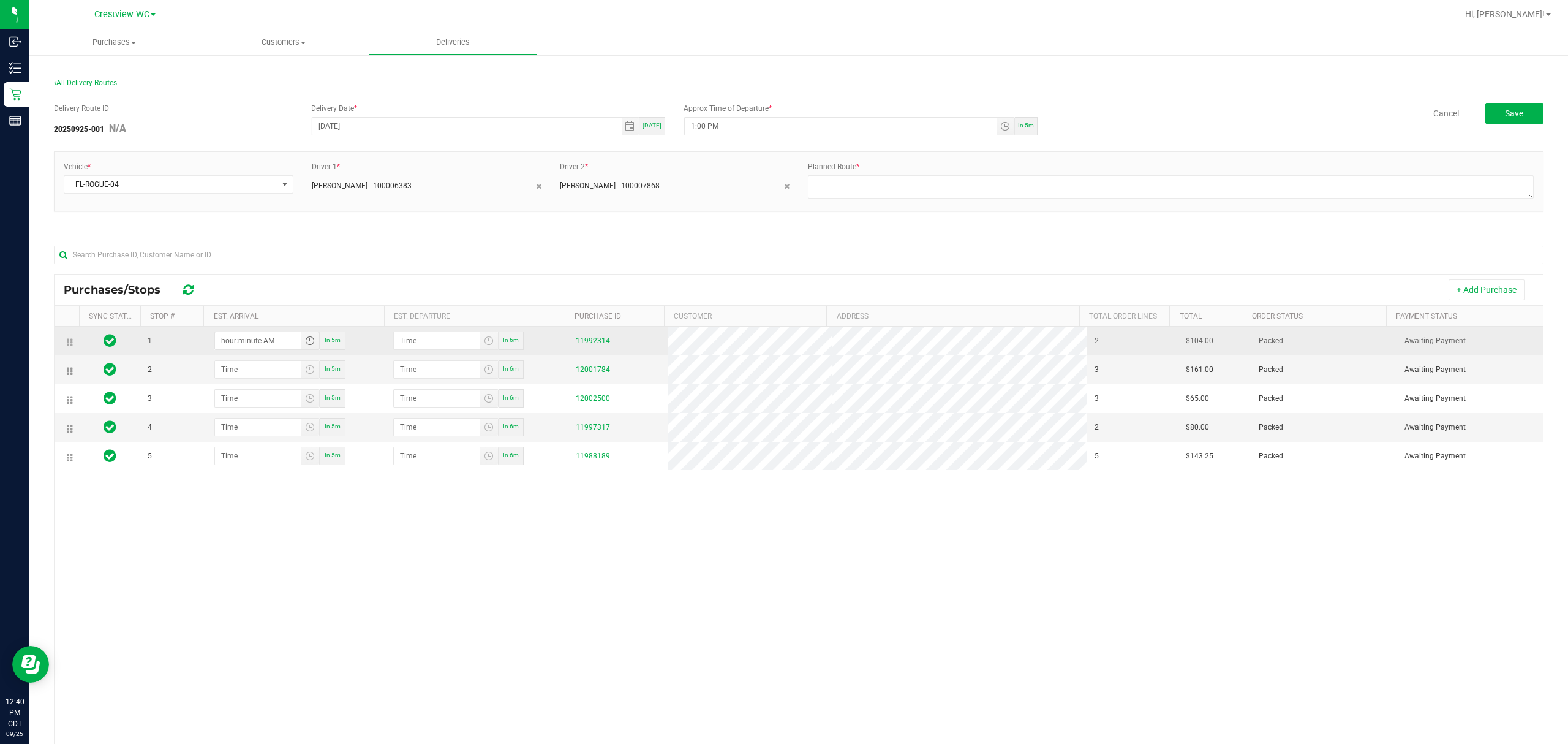
drag, startPoint x: 245, startPoint y: 343, endPoint x: 208, endPoint y: 349, distance: 37.5
click at [208, 349] on div "hour:minute AM In 5m" at bounding box center [295, 340] width 181 height 18
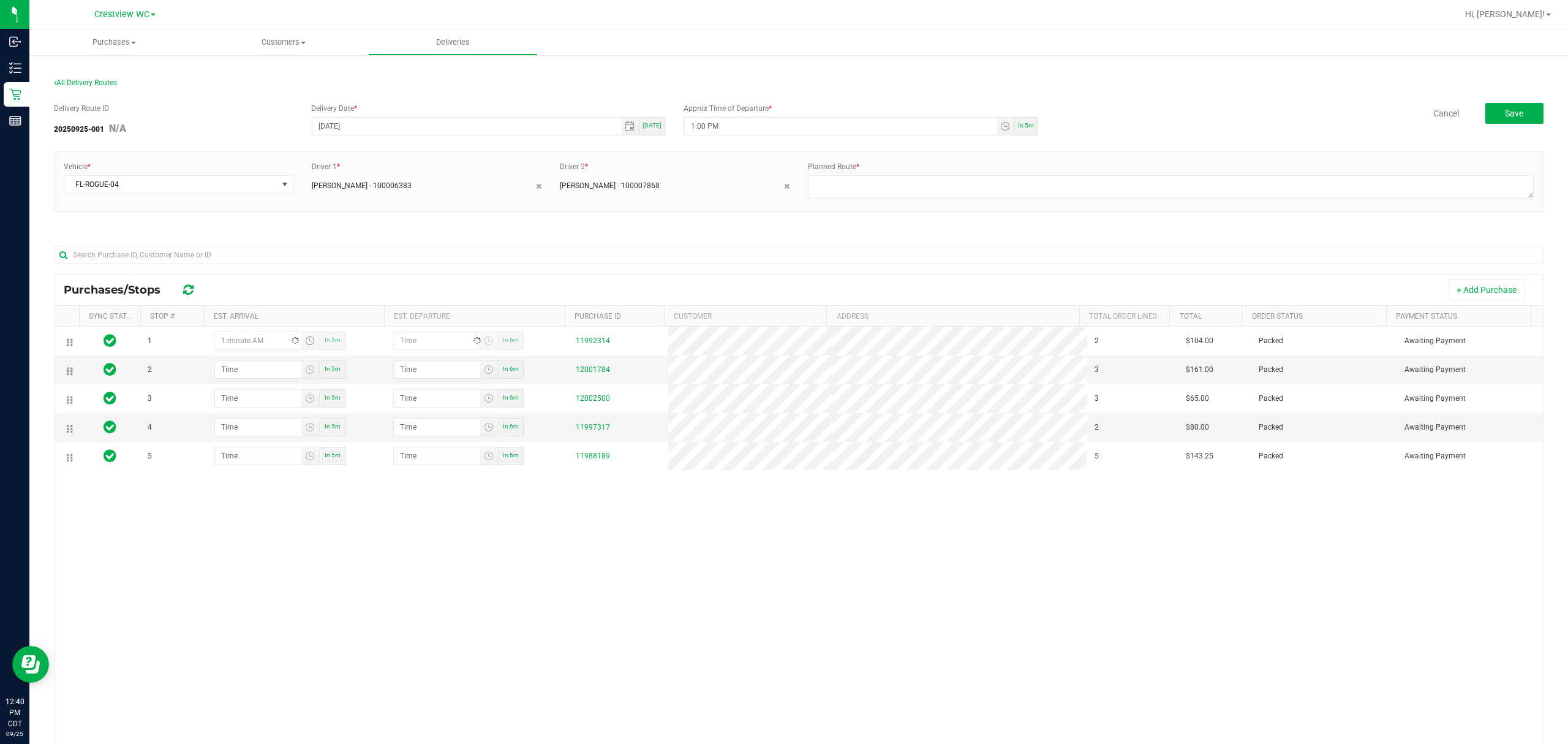
type input "1:01 AM"
type input "1:02 AM"
type input "1:15 AM"
type input "1:16 AM"
type input "1:15 PM"
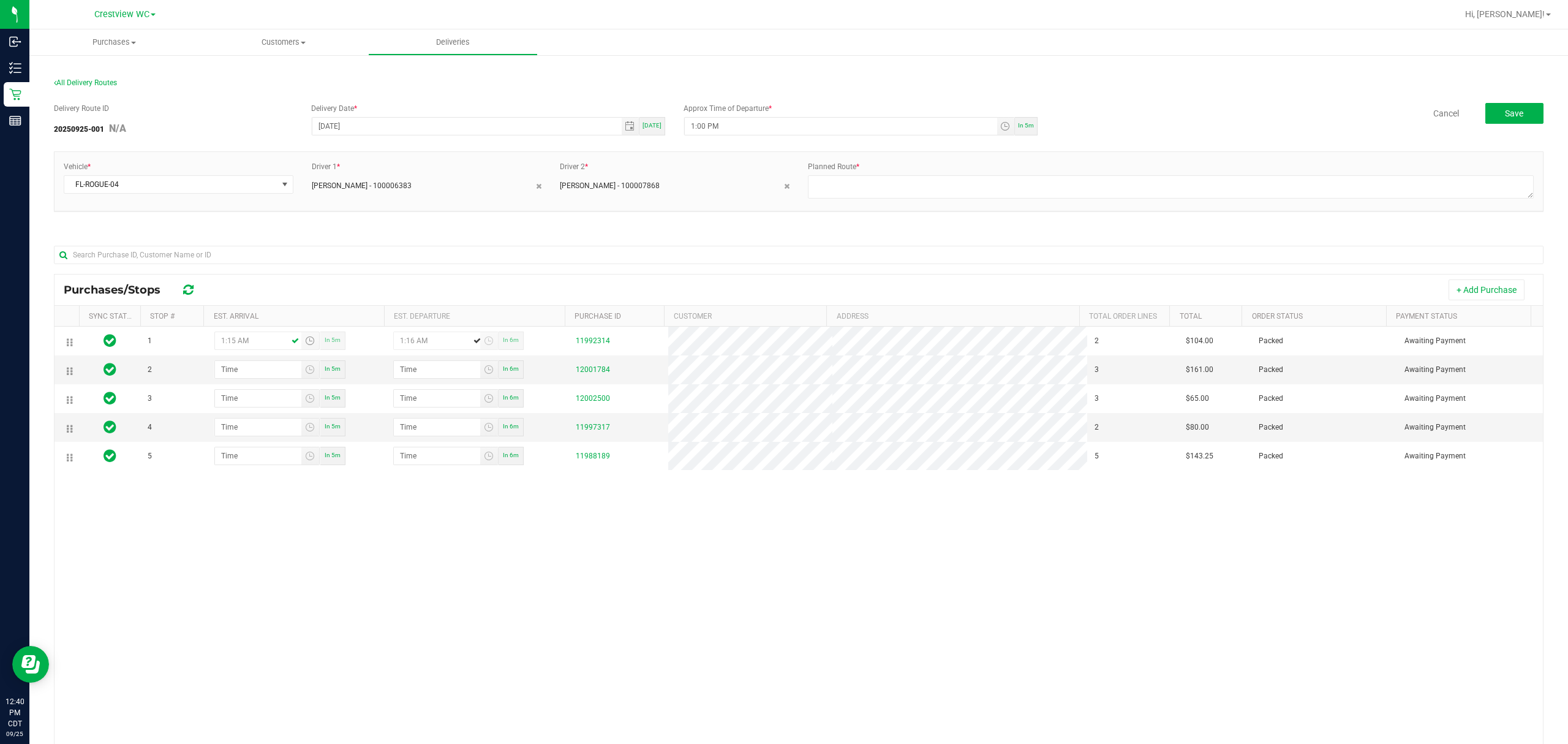
type input "1:16 PM"
type input "1:15 PM"
click at [247, 372] on input at bounding box center [258, 369] width 86 height 17
type input "1:03 AM"
type input "1:04 AM"
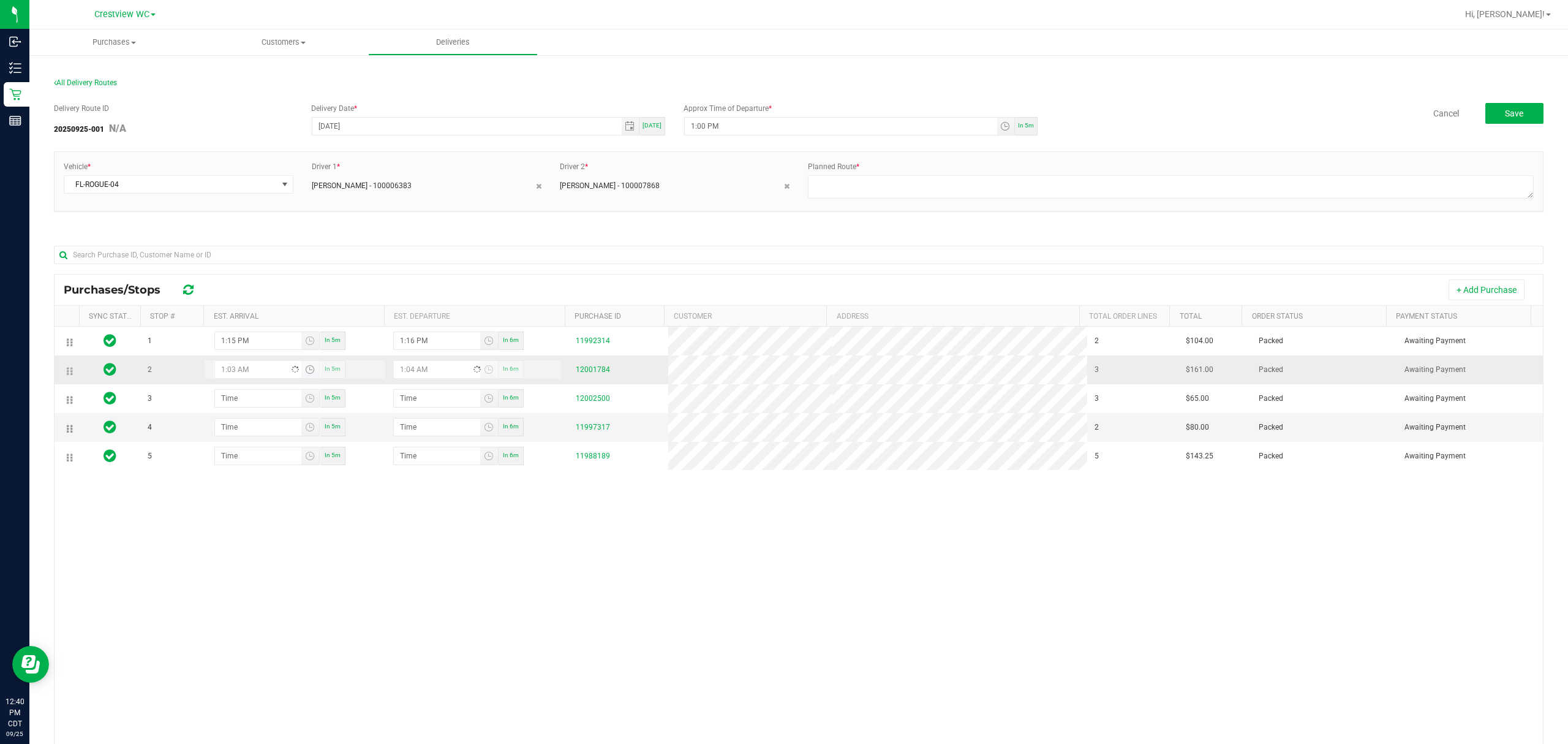
type input "1:35 AM"
type input "1:36 AM"
type input "1:35 PM"
type input "1:36 PM"
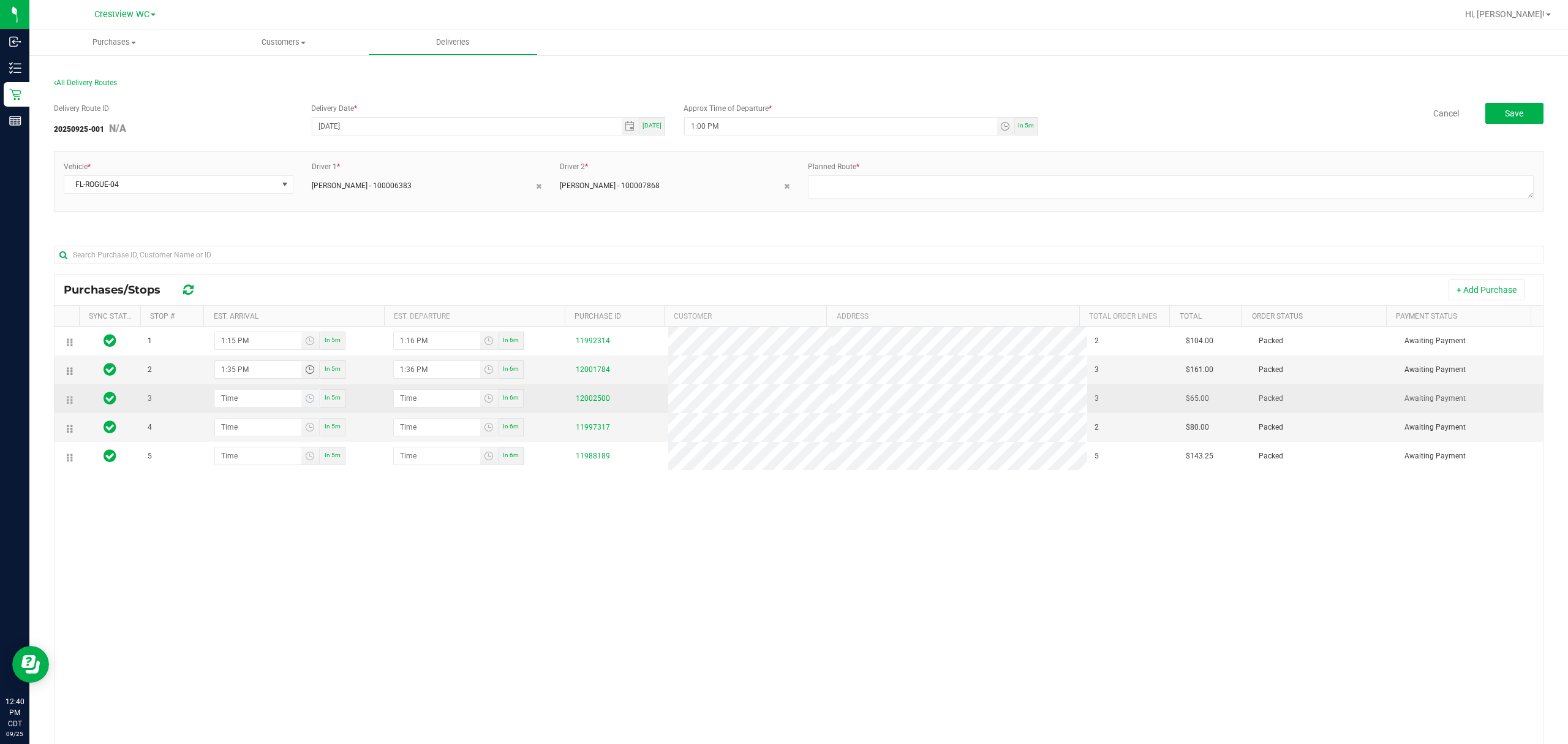
type input "1:35 PM"
click at [265, 403] on input at bounding box center [258, 398] width 86 height 17
type input "1:04 AM"
type input "1:05 AM"
type input "1:40 AM"
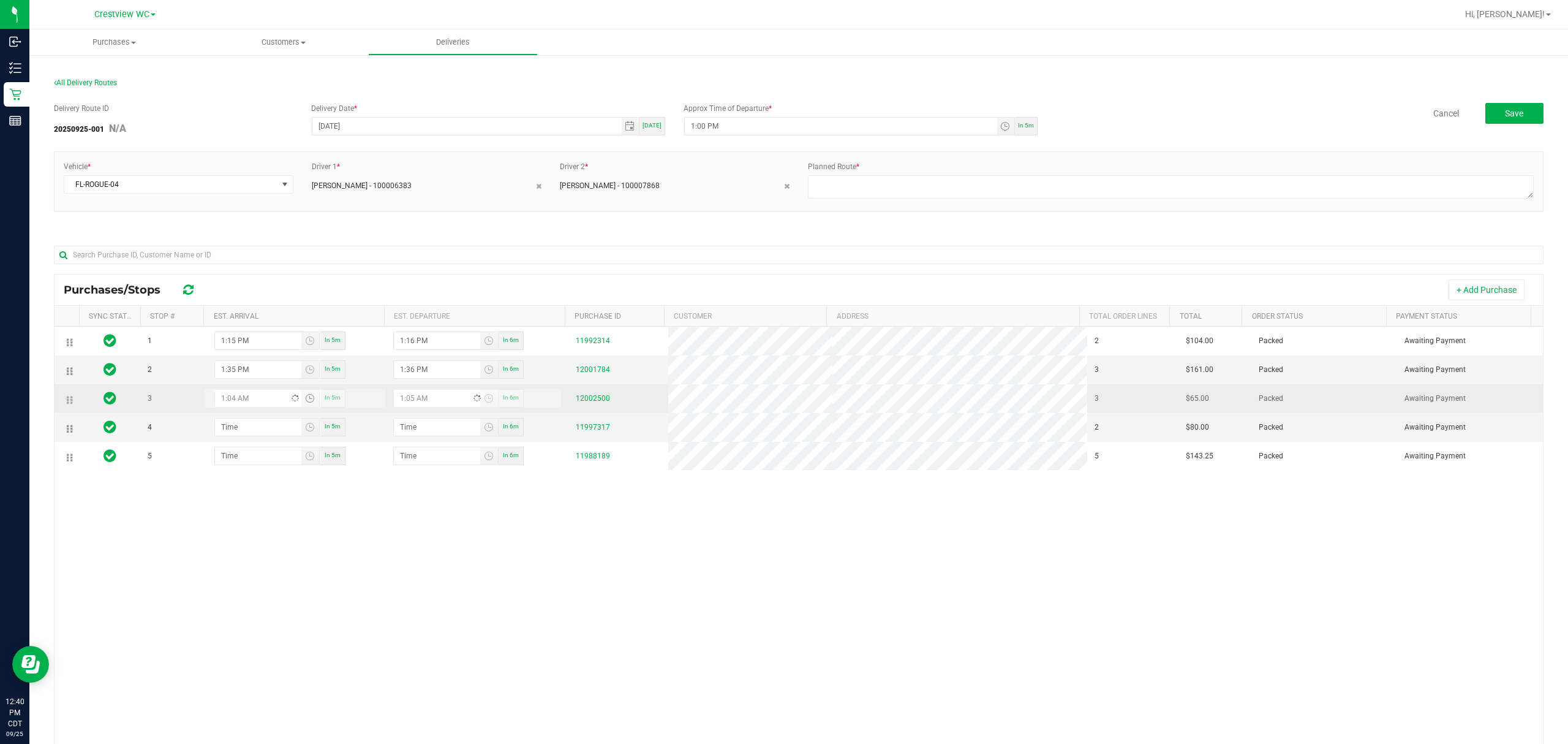
type input "1:41 AM"
type input "1:40 PM"
type input "1:41 PM"
type input "1:40 PM"
click at [255, 430] on input at bounding box center [258, 427] width 86 height 17
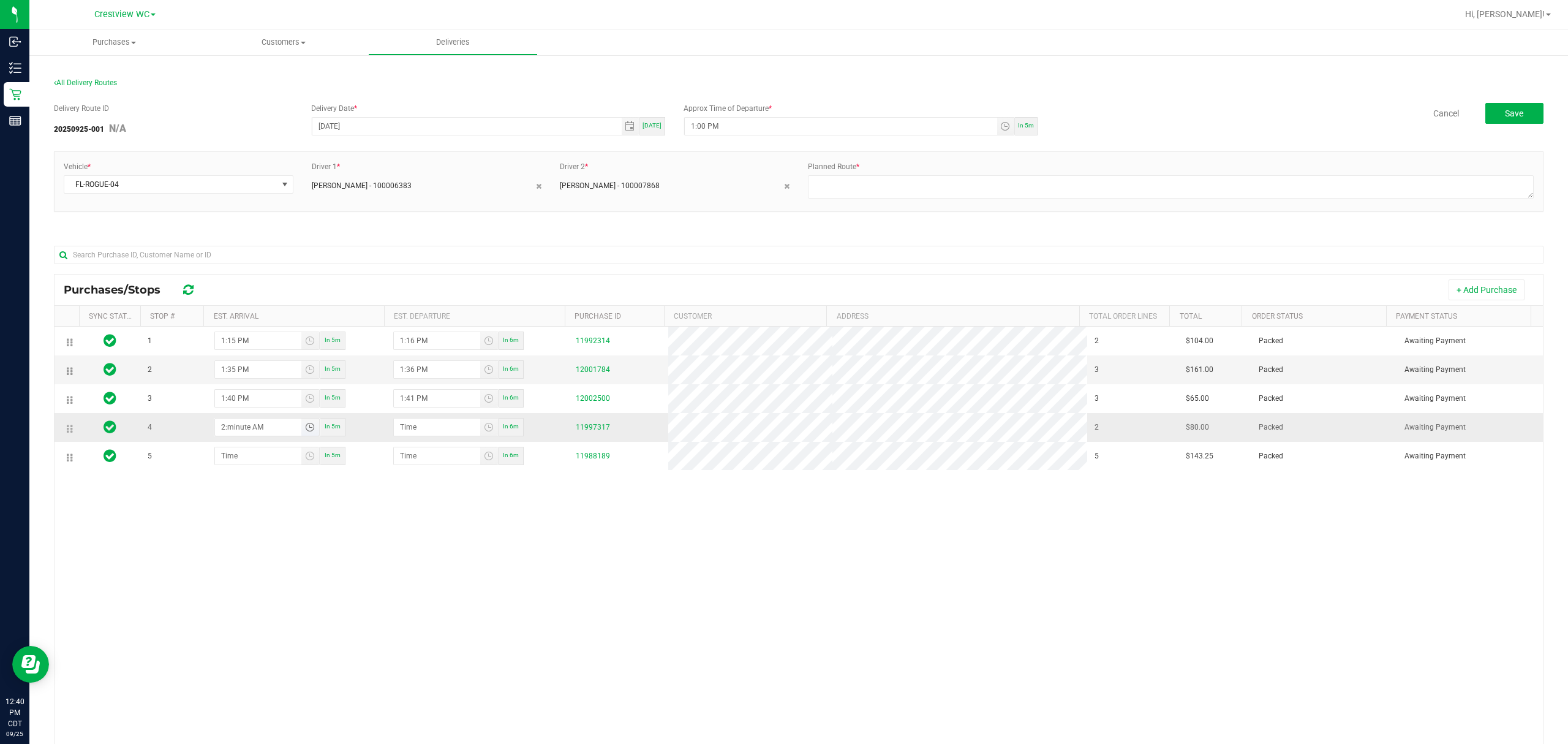
type input "2:00 AM"
type input "2:01 AM"
type input "2:00 PM"
type input "2:01 PM"
type input "2:00 PM"
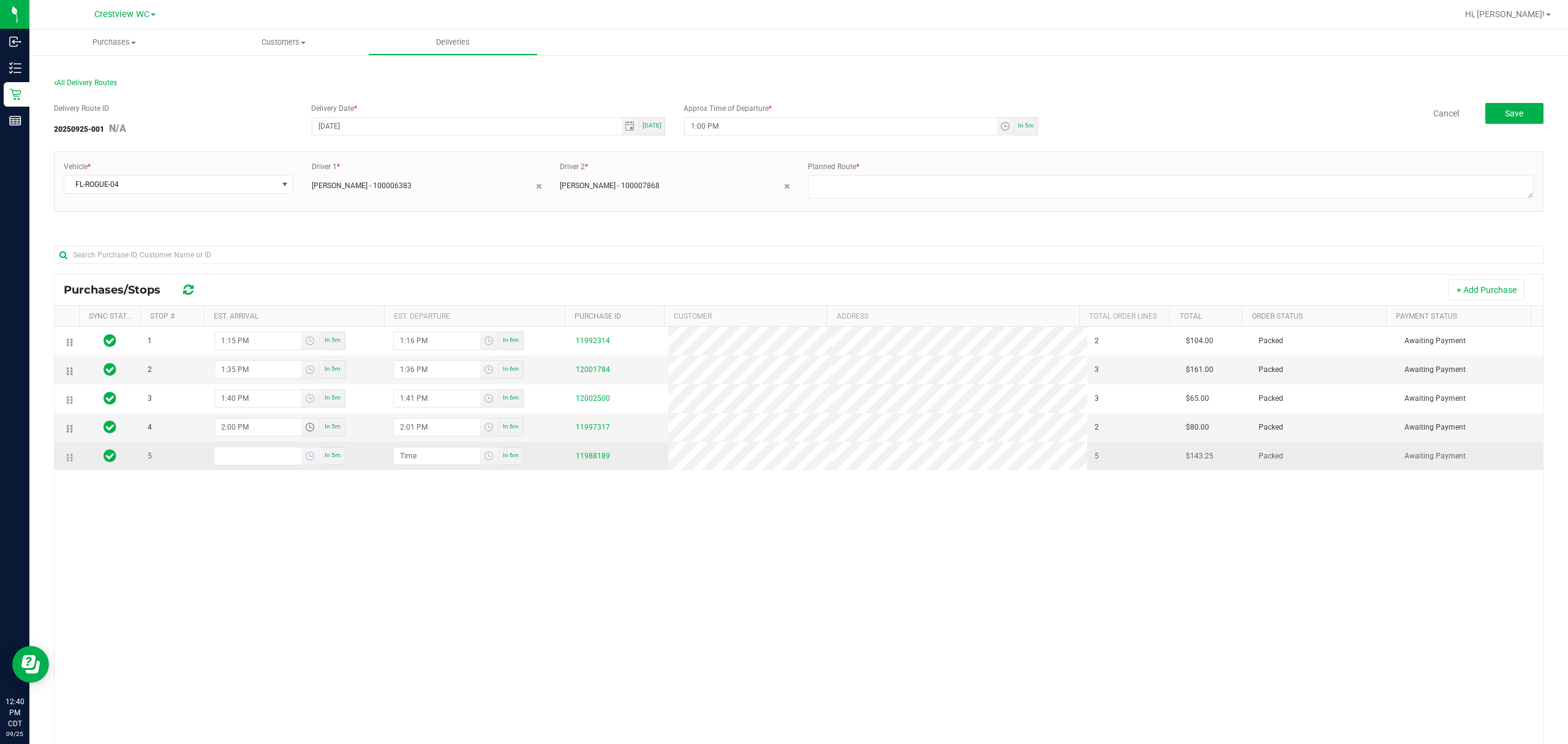
click at [268, 459] on input at bounding box center [258, 456] width 86 height 17
type input "2:04 AM"
type input "2:05 AM"
type input "2:40 AM"
type input "2:41 AM"
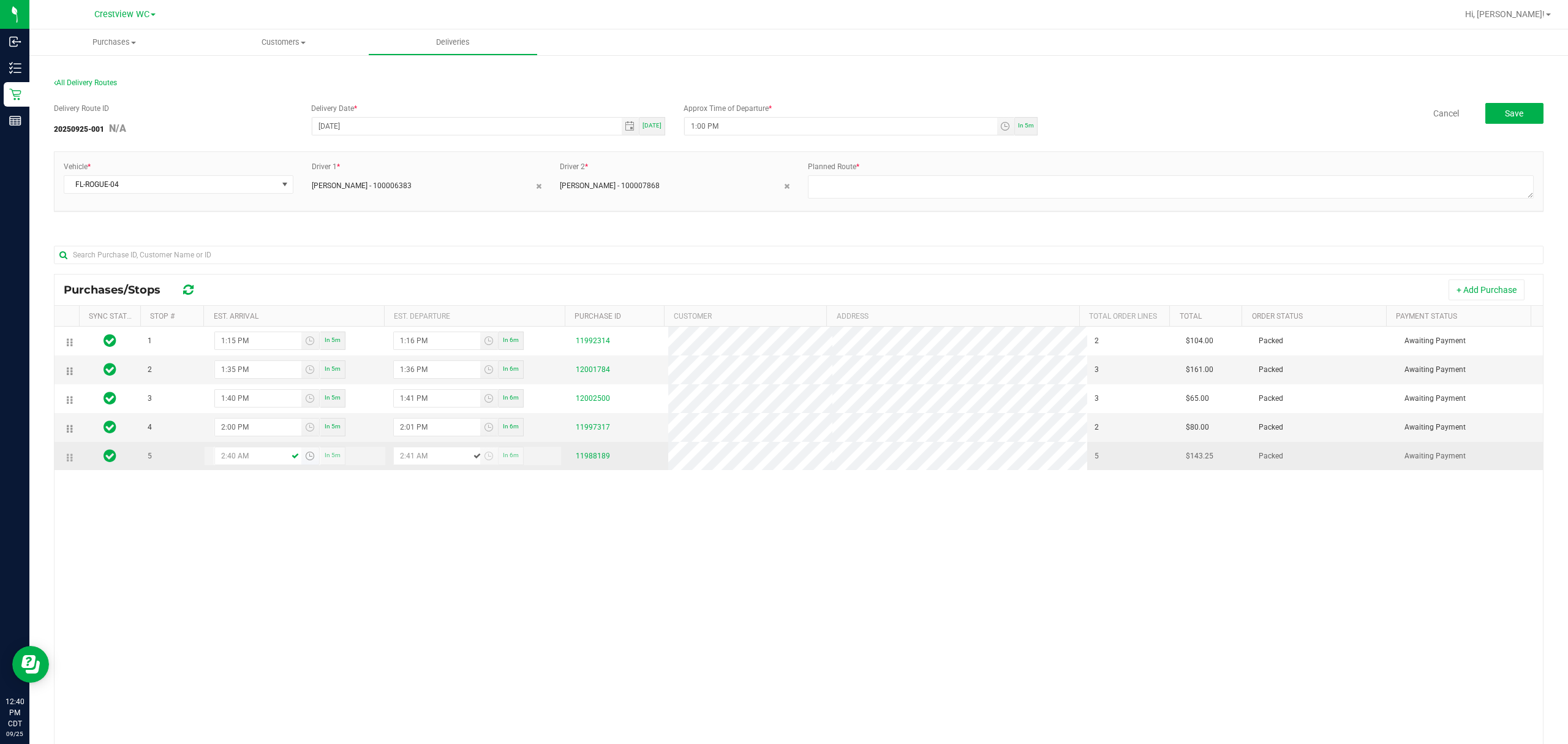
type input "2:40 PM"
type input "2:41 PM"
type input "2:40 PM"
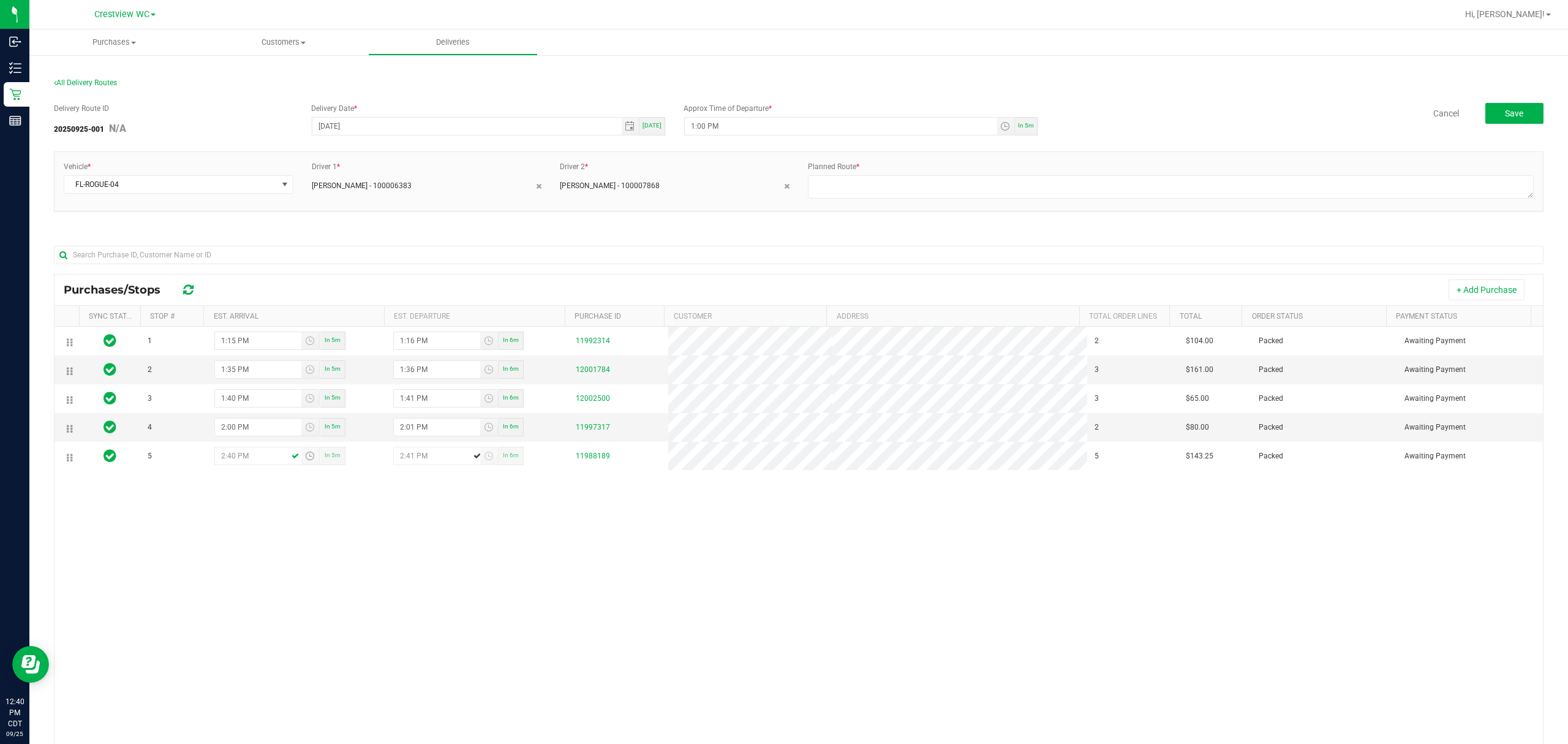
click at [375, 563] on div "1 1:15 PM In 5m 1:16 PM In 6m 11992314 2 $104.00 Packed Awaiting Payment 2 1:35…" at bounding box center [798, 561] width 1488 height 469
click at [781, 184] on textarea at bounding box center [1170, 187] width 726 height 23
type textarea "1"
click at [781, 113] on span "Save" at bounding box center [1514, 113] width 18 height 10
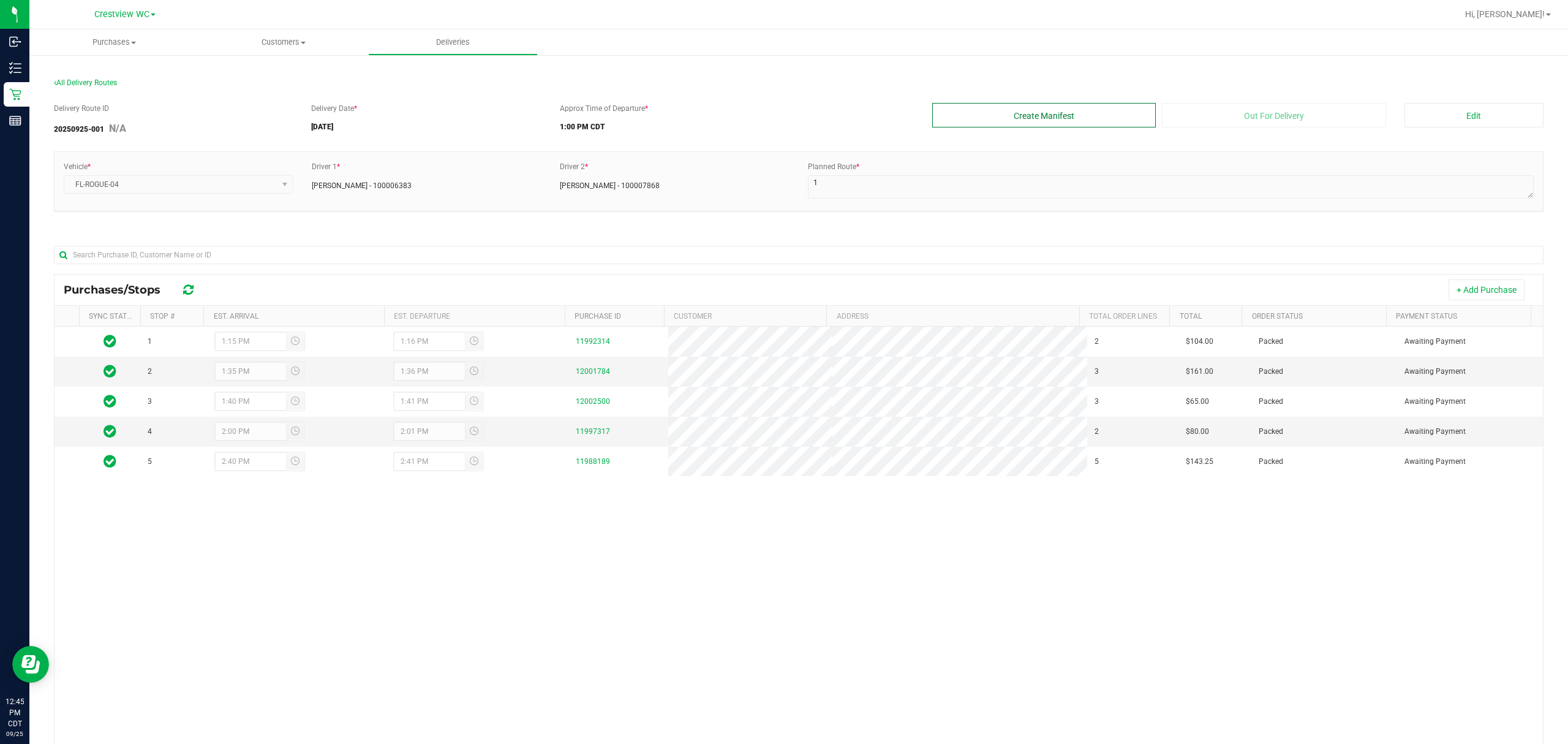
click at [781, 116] on button "Create Manifest" at bounding box center [1044, 115] width 224 height 25
click at [781, 110] on button "Out For Delivery" at bounding box center [1273, 115] width 224 height 25
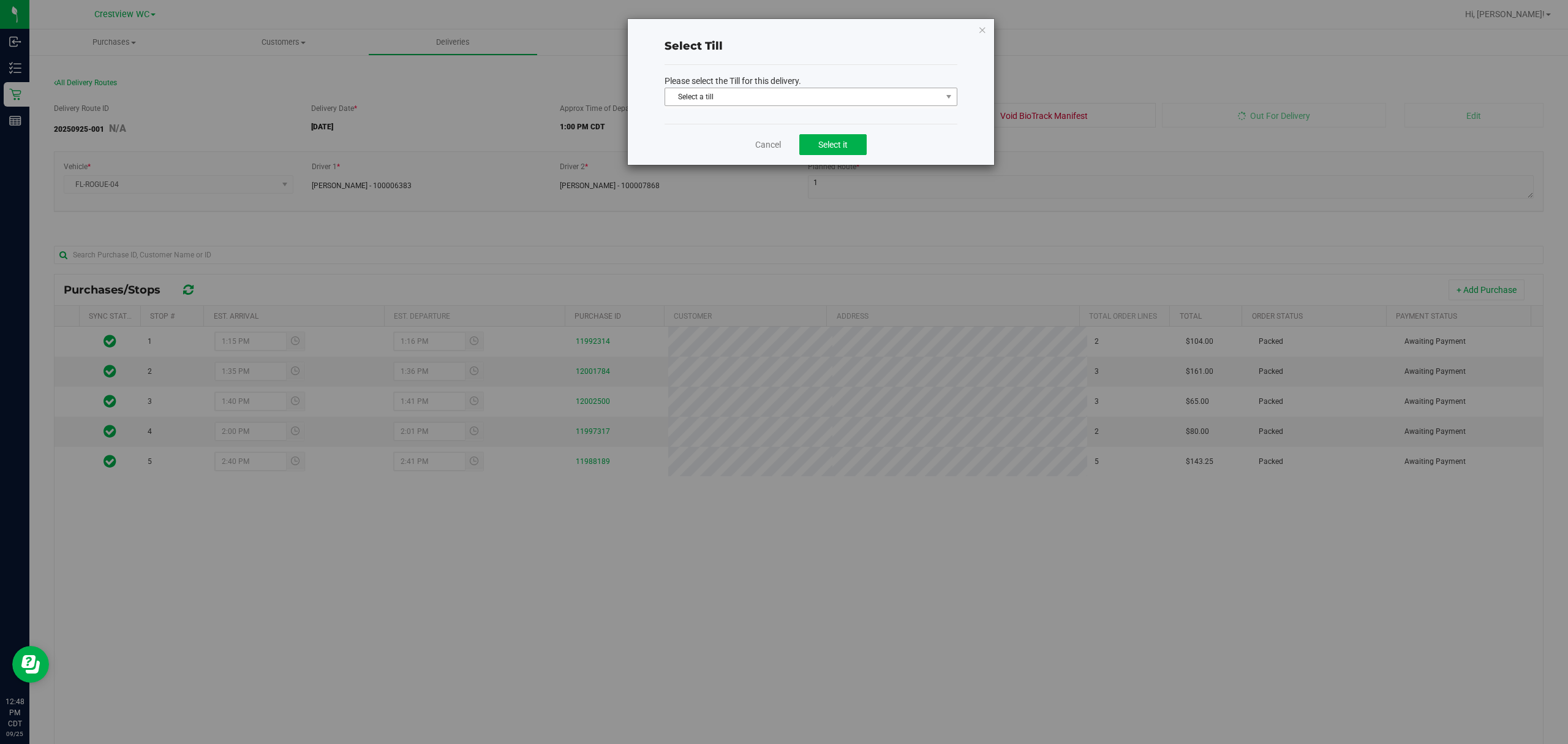
click at [781, 99] on span "Select a till" at bounding box center [803, 97] width 276 height 17
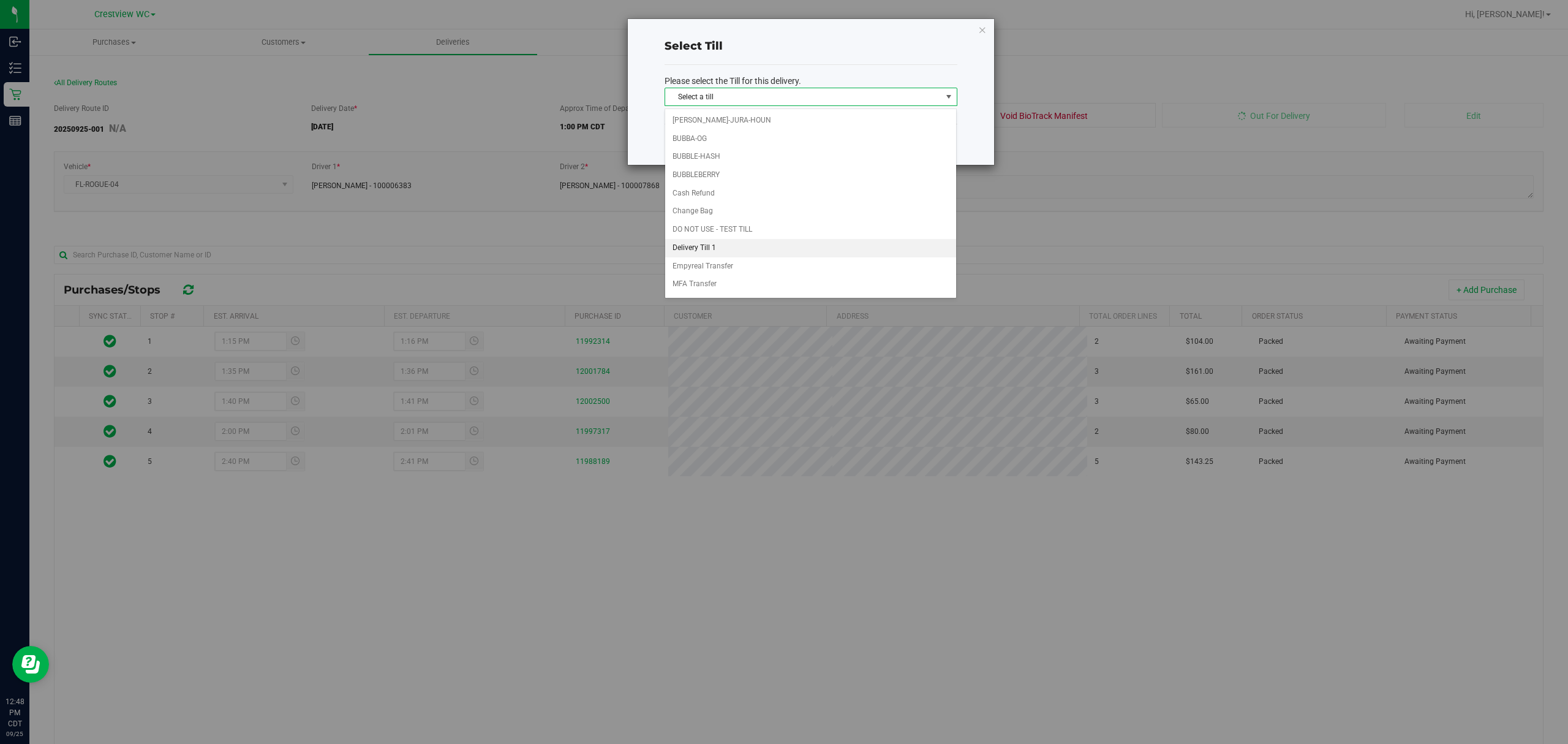
click at [704, 249] on li "Delivery Till 1" at bounding box center [810, 248] width 291 height 18
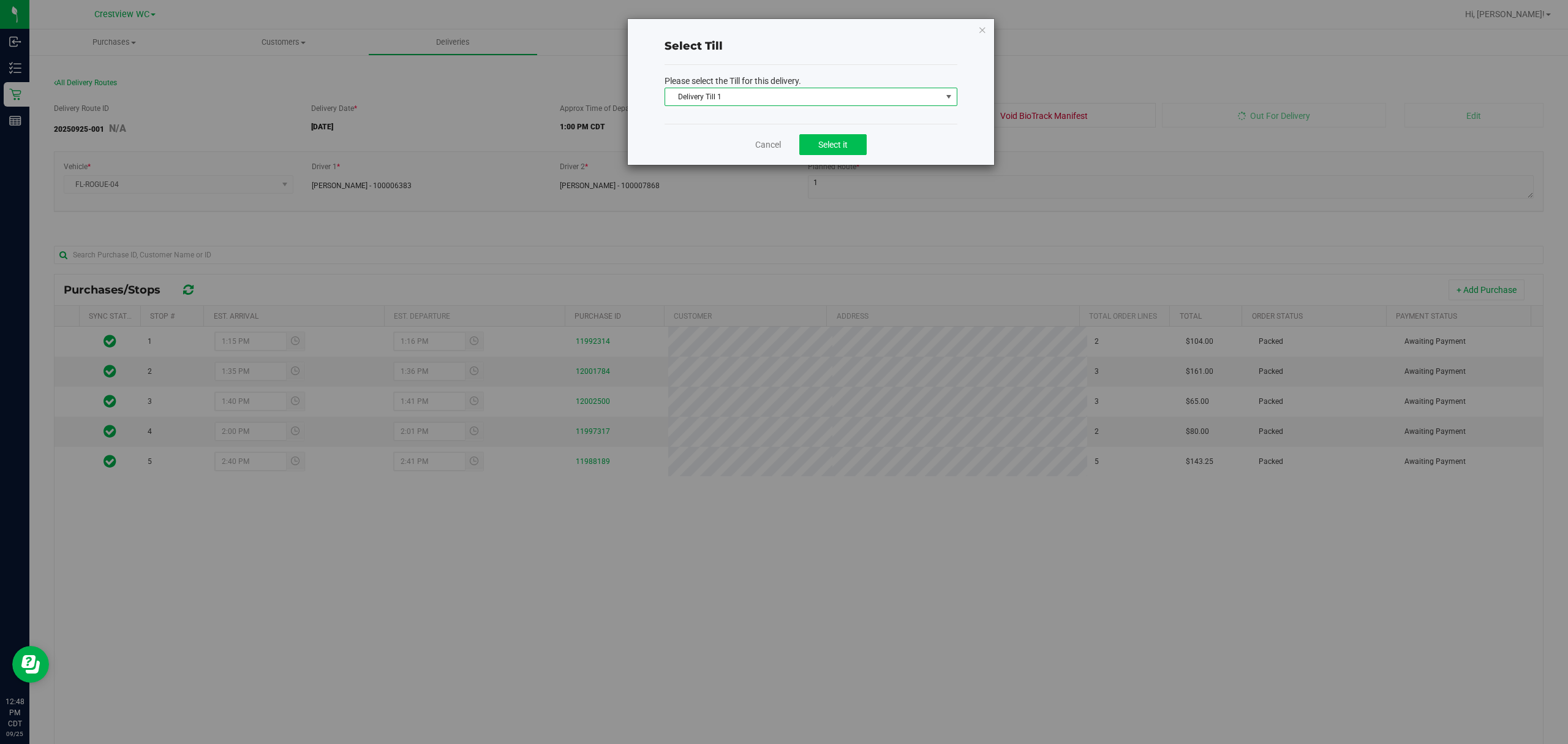
click at [781, 142] on span "Select it" at bounding box center [833, 144] width 30 height 10
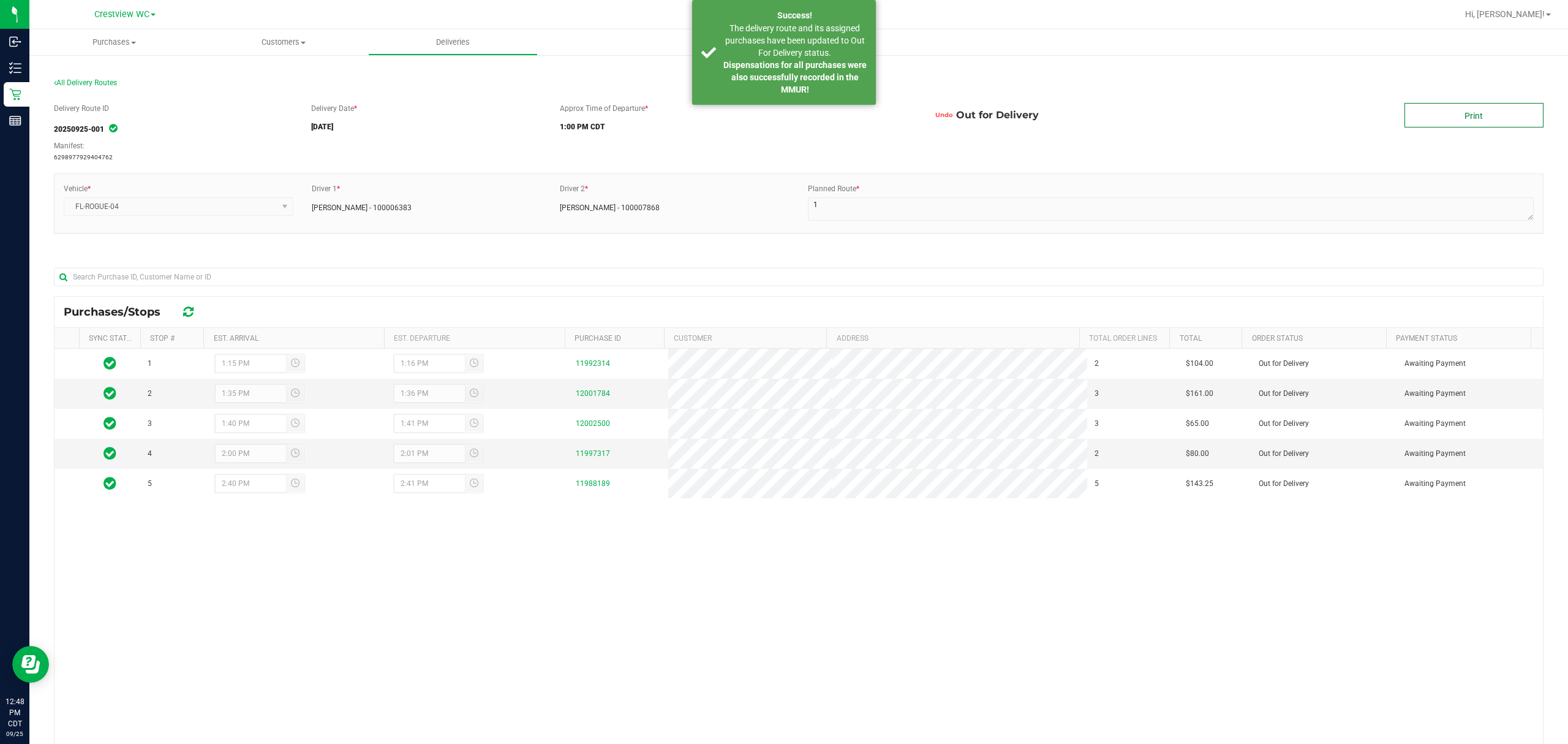
click at [781, 113] on link "Print" at bounding box center [1474, 115] width 139 height 25
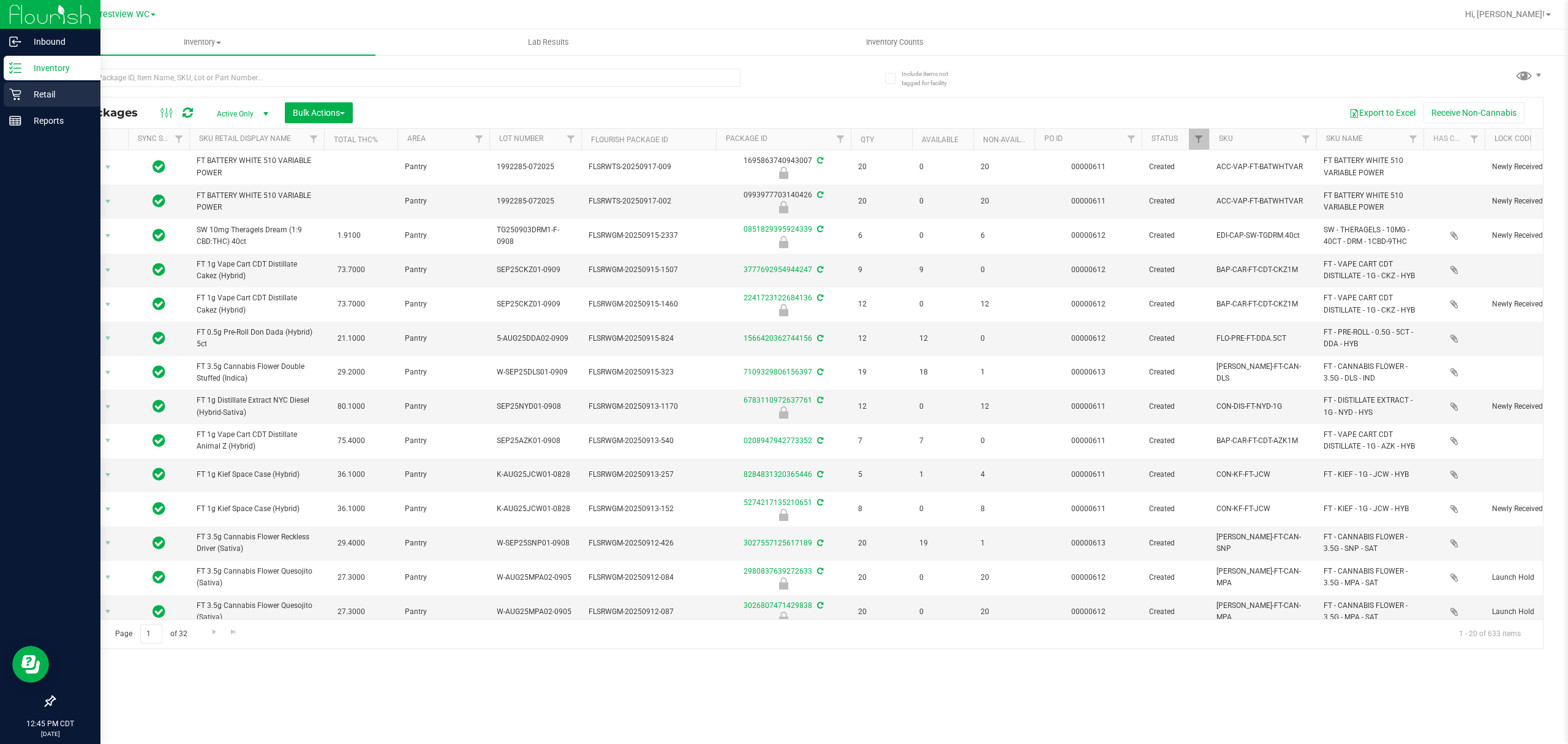
click at [1, 84] on link "Retail" at bounding box center [50, 95] width 100 height 26
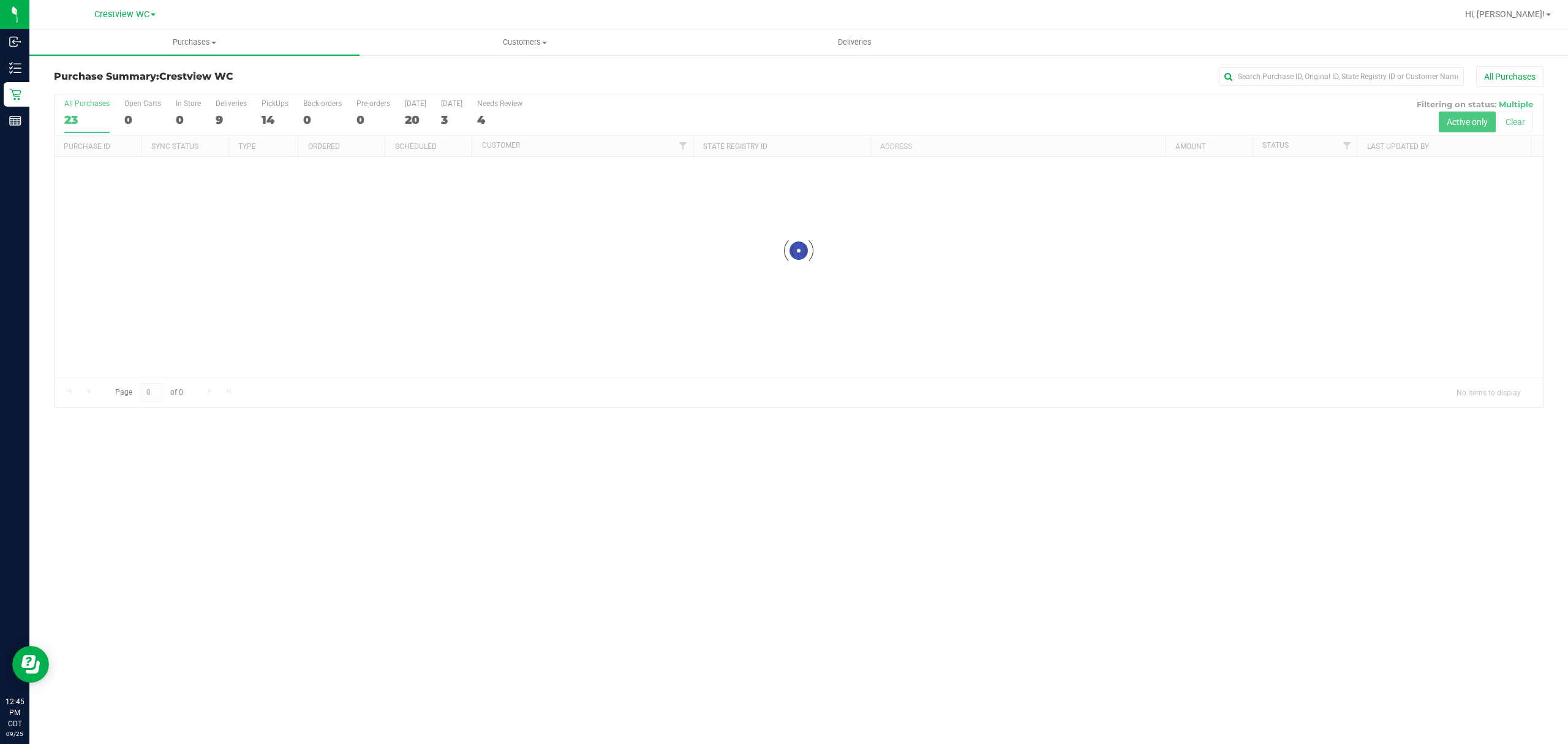
click at [224, 121] on div at bounding box center [798, 250] width 1488 height 312
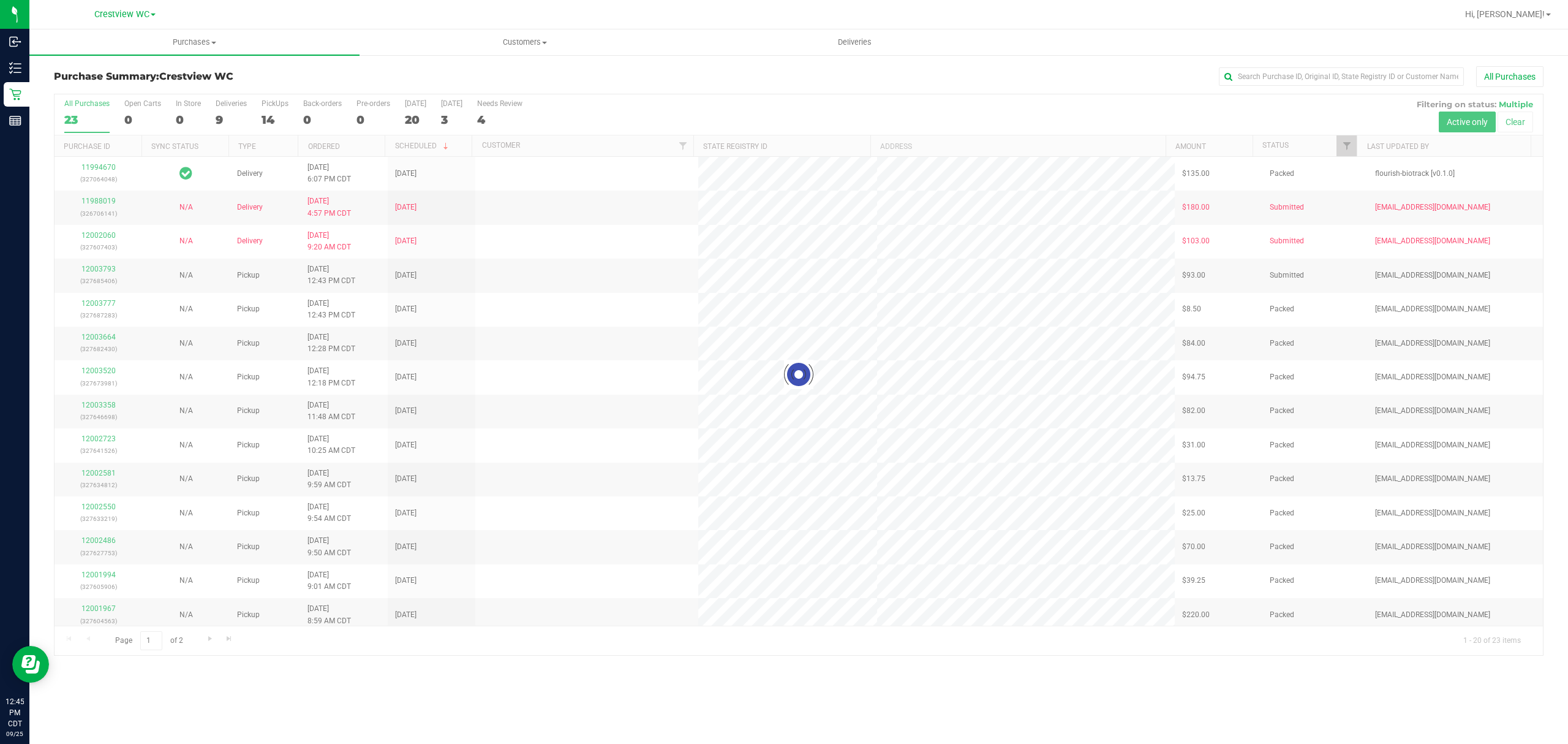
click at [234, 113] on div at bounding box center [798, 375] width 1488 height 560
click at [242, 118] on div at bounding box center [798, 375] width 1488 height 560
click at [236, 111] on div at bounding box center [798, 375] width 1488 height 560
click at [237, 115] on div "9" at bounding box center [231, 119] width 31 height 14
click at [0, 0] on input "Deliveries 9" at bounding box center [0, 0] width 0 height 0
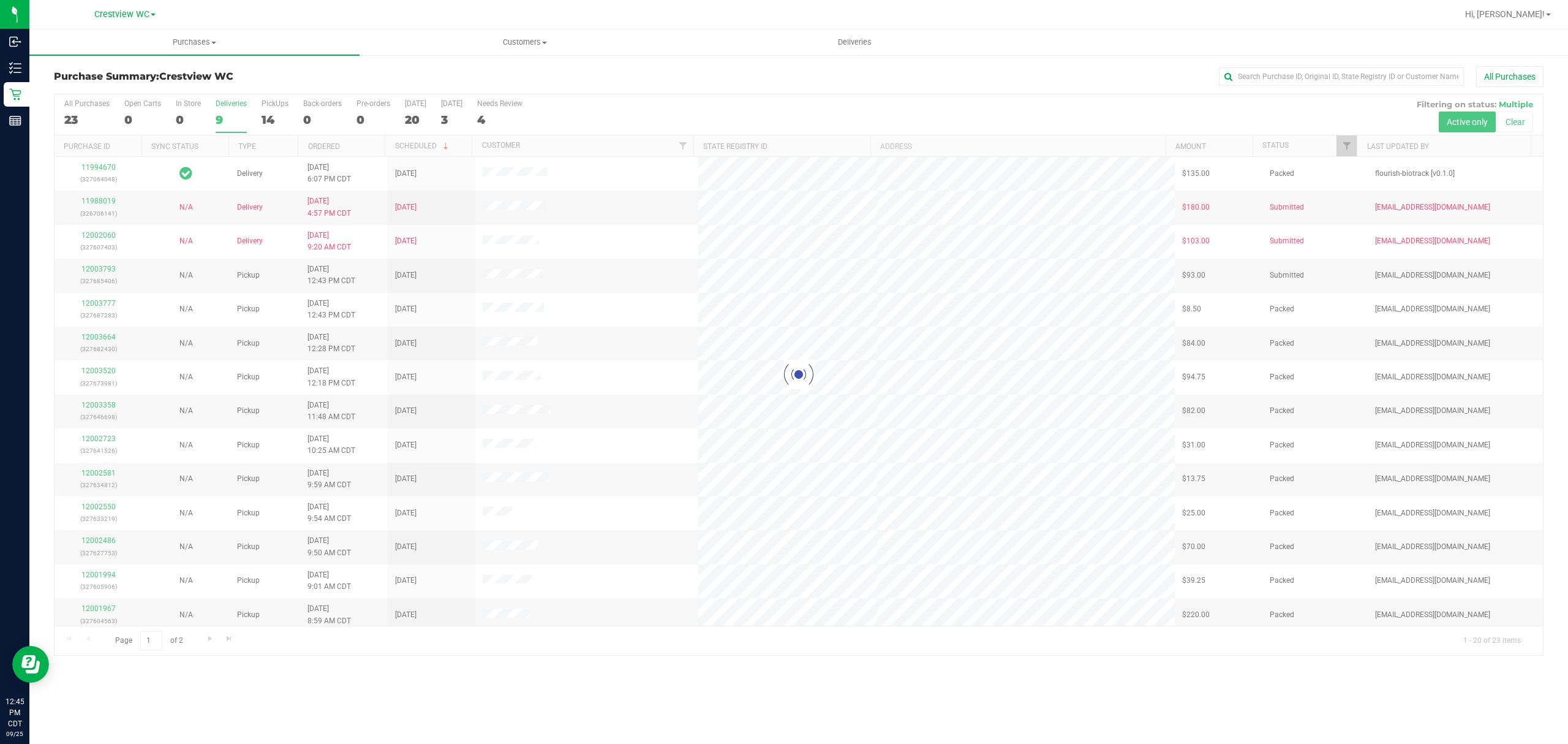
click at [238, 108] on div at bounding box center [798, 375] width 1488 height 560
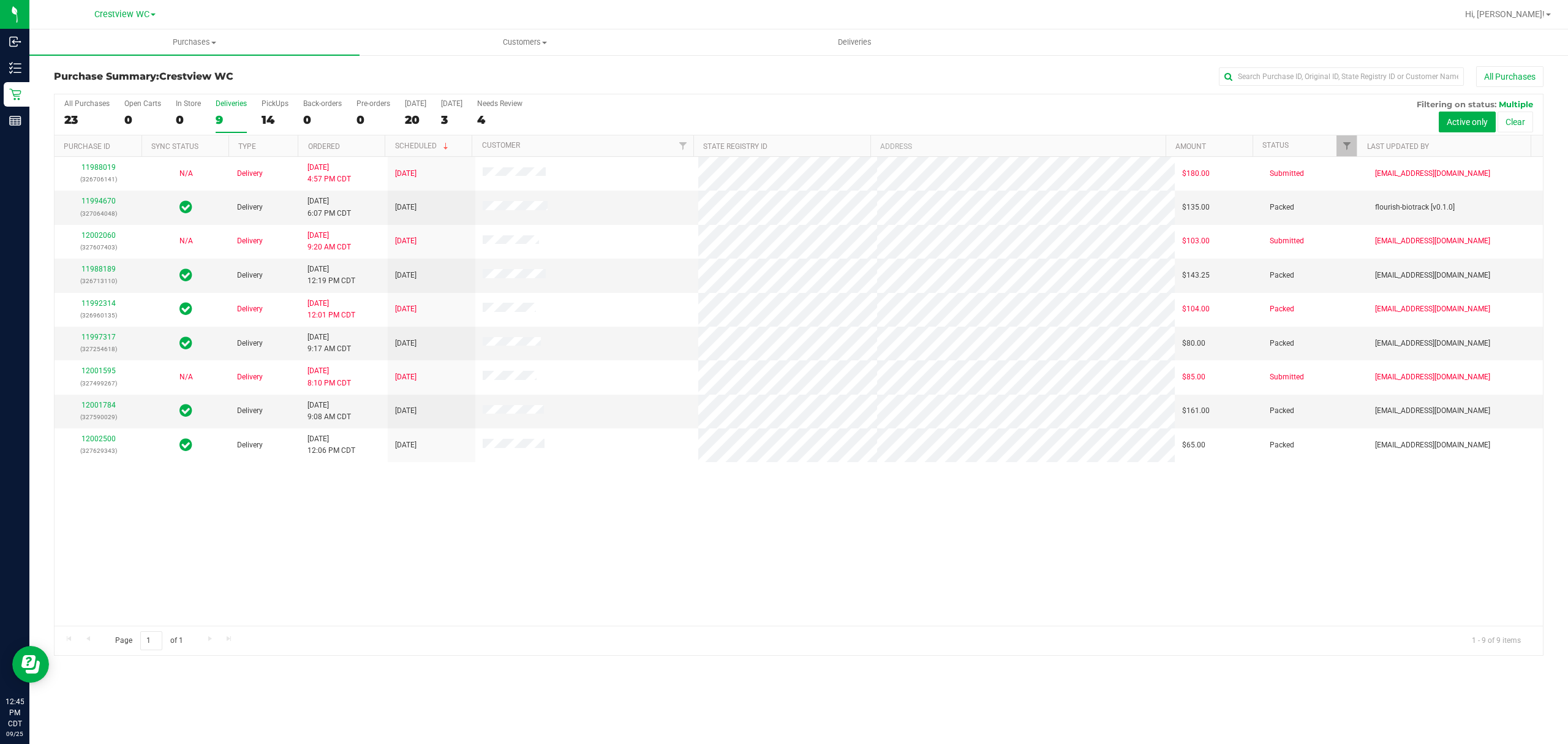
click at [153, 518] on div "11988019 (326706141) N/A Delivery 9/22/2025 4:57 PM CDT 9/26/2025 $180.00 Submi…" at bounding box center [798, 391] width 1488 height 469
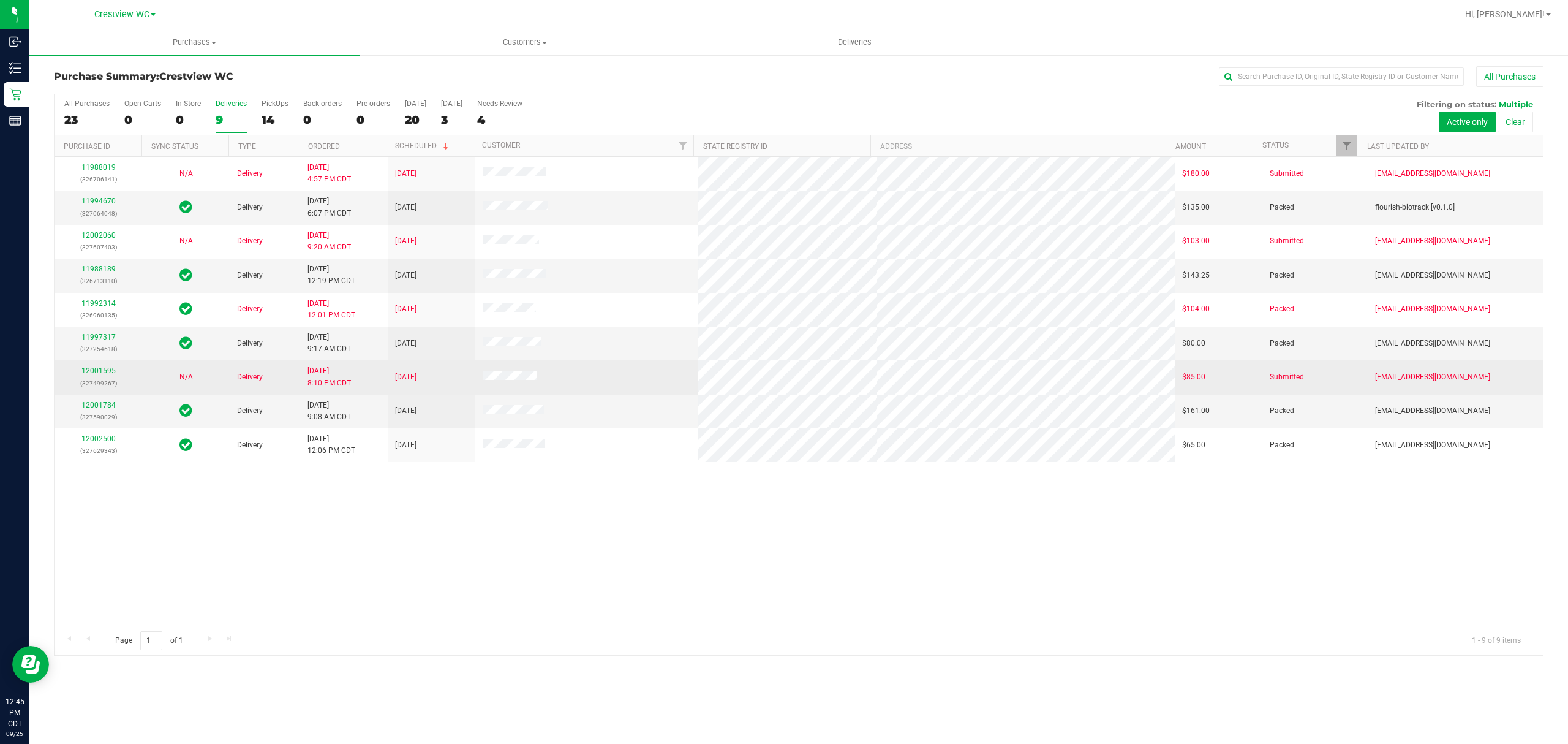
click at [79, 372] on div "12001595 (327499267)" at bounding box center [98, 377] width 73 height 23
click at [82, 371] on link "12001595" at bounding box center [98, 371] width 34 height 9
